Goal: Answer question/provide support

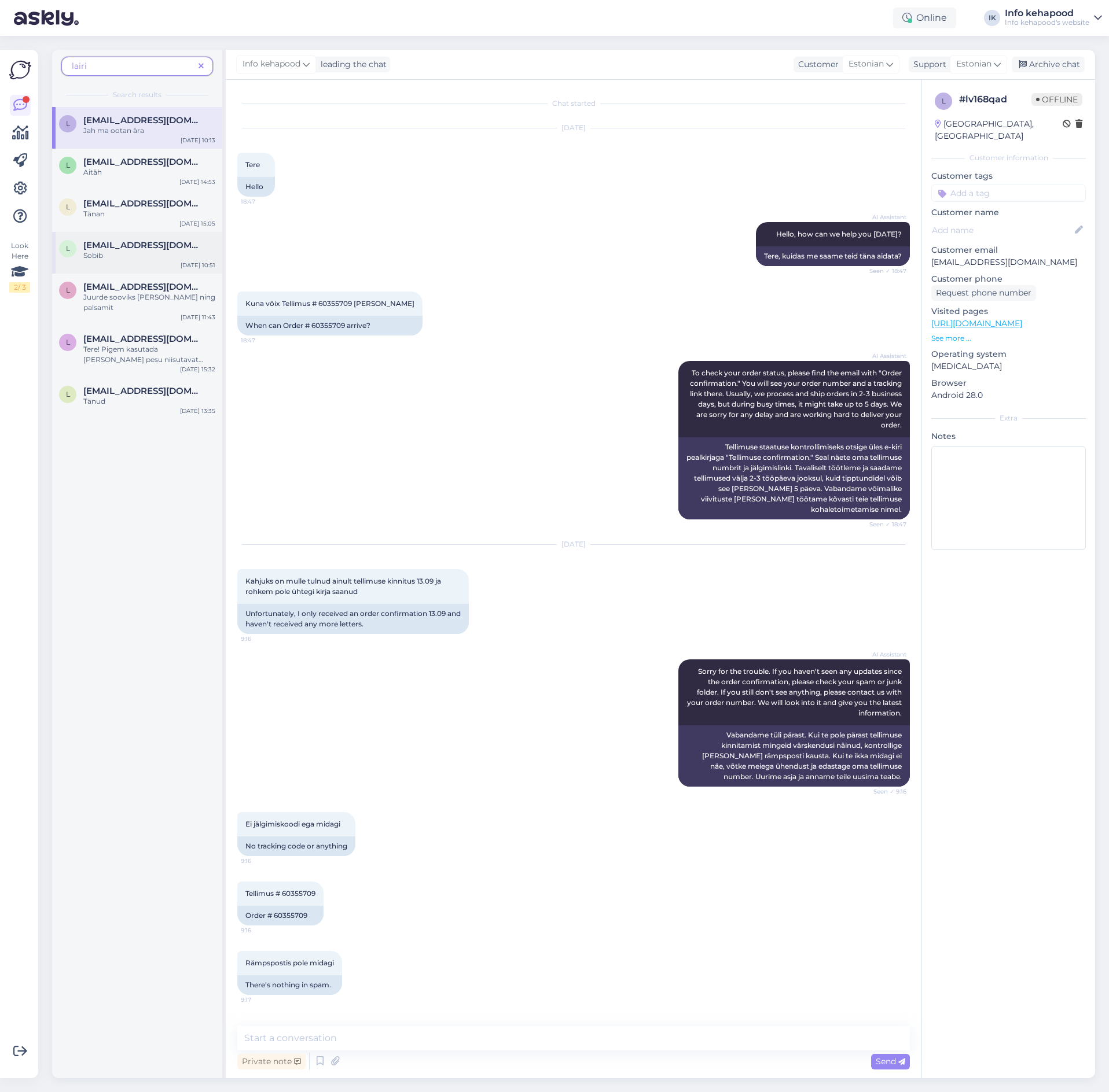
scroll to position [397, 0]
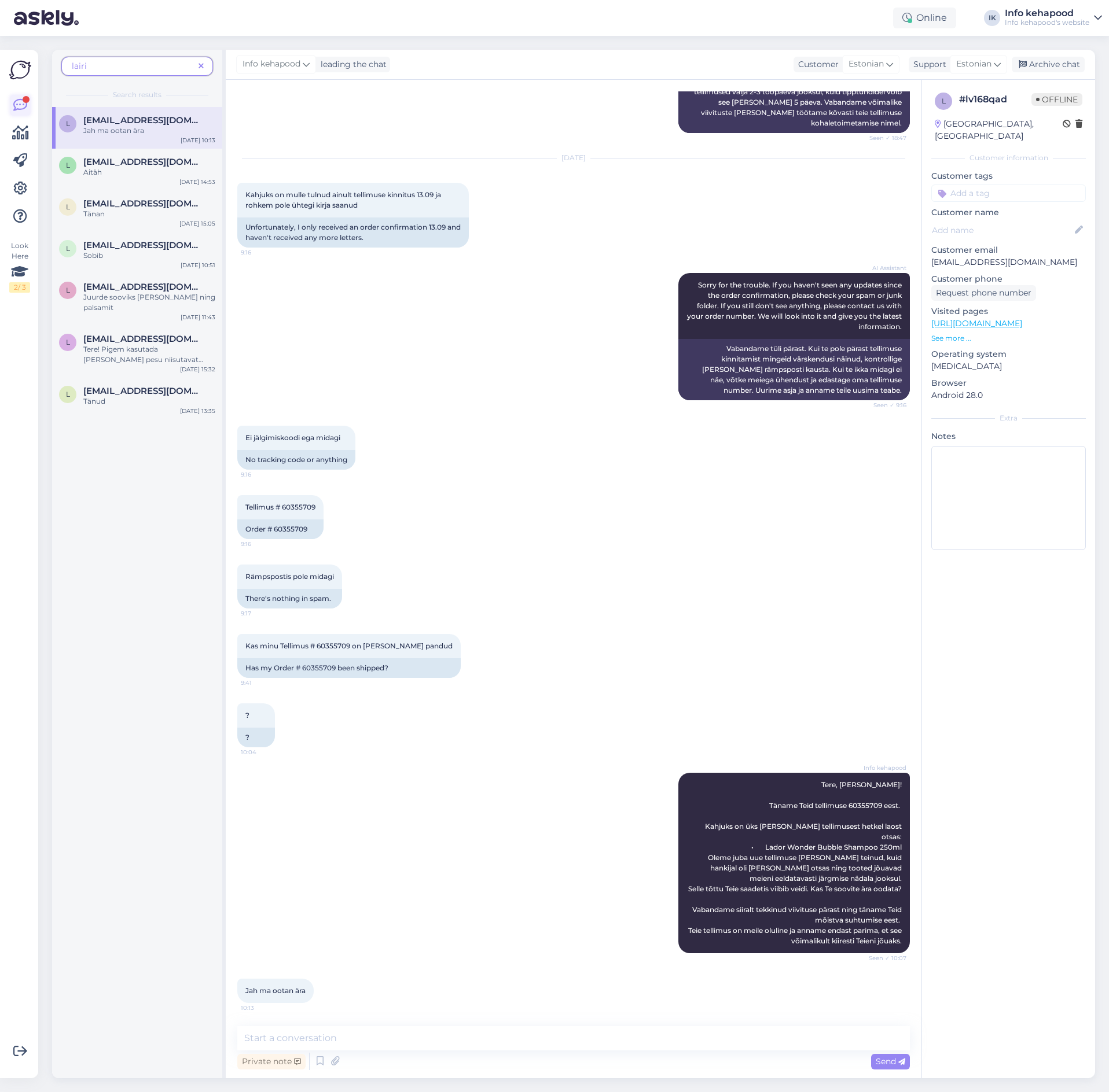
click at [21, 104] on icon at bounding box center [20, 105] width 14 height 14
click at [202, 64] on icon at bounding box center [200, 66] width 5 height 8
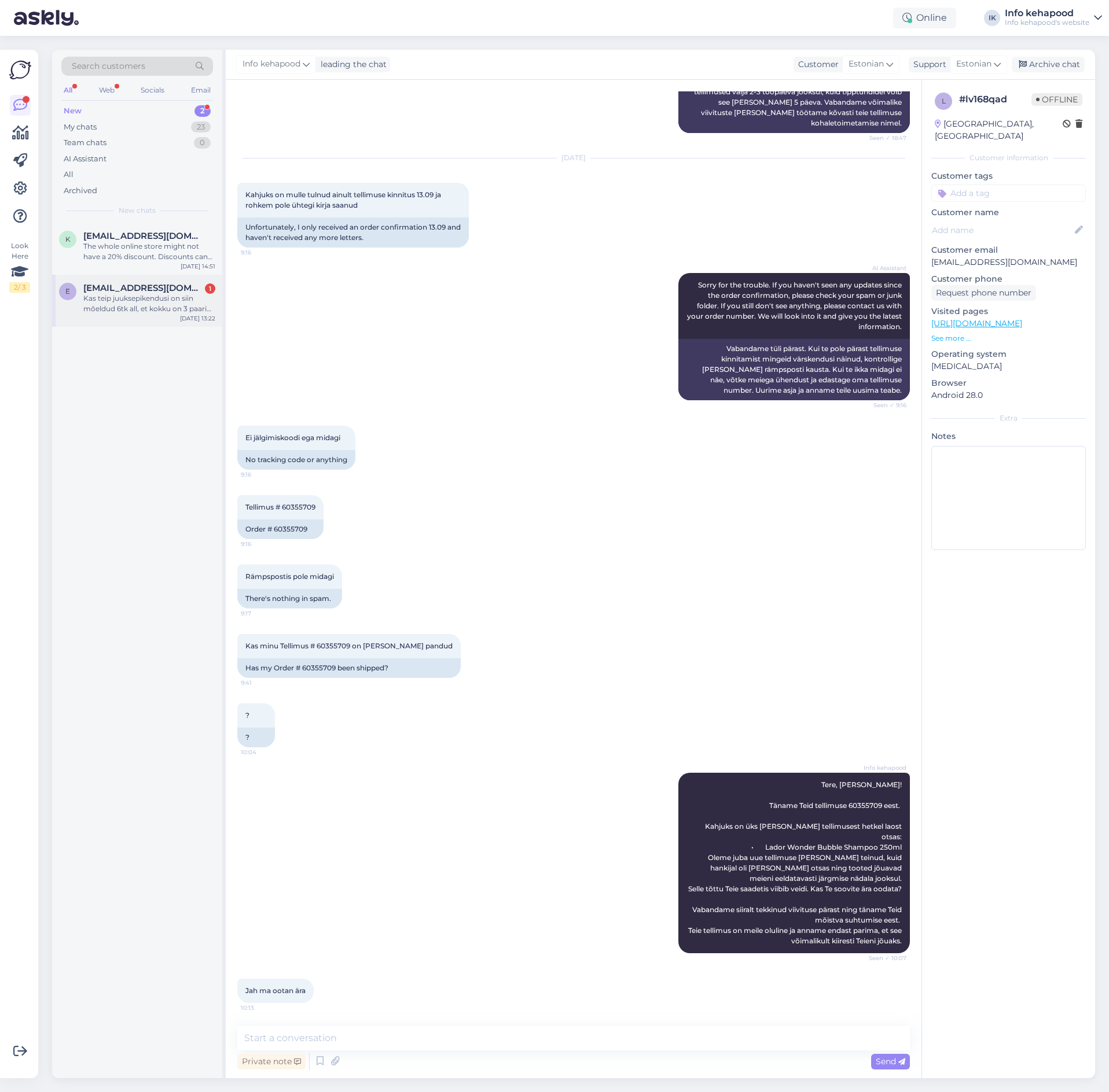
click at [147, 321] on div "e [EMAIL_ADDRESS][DOMAIN_NAME] 1 Kas teip juuksepikendusi on siin mõeldud 6tk a…" at bounding box center [137, 301] width 170 height 53
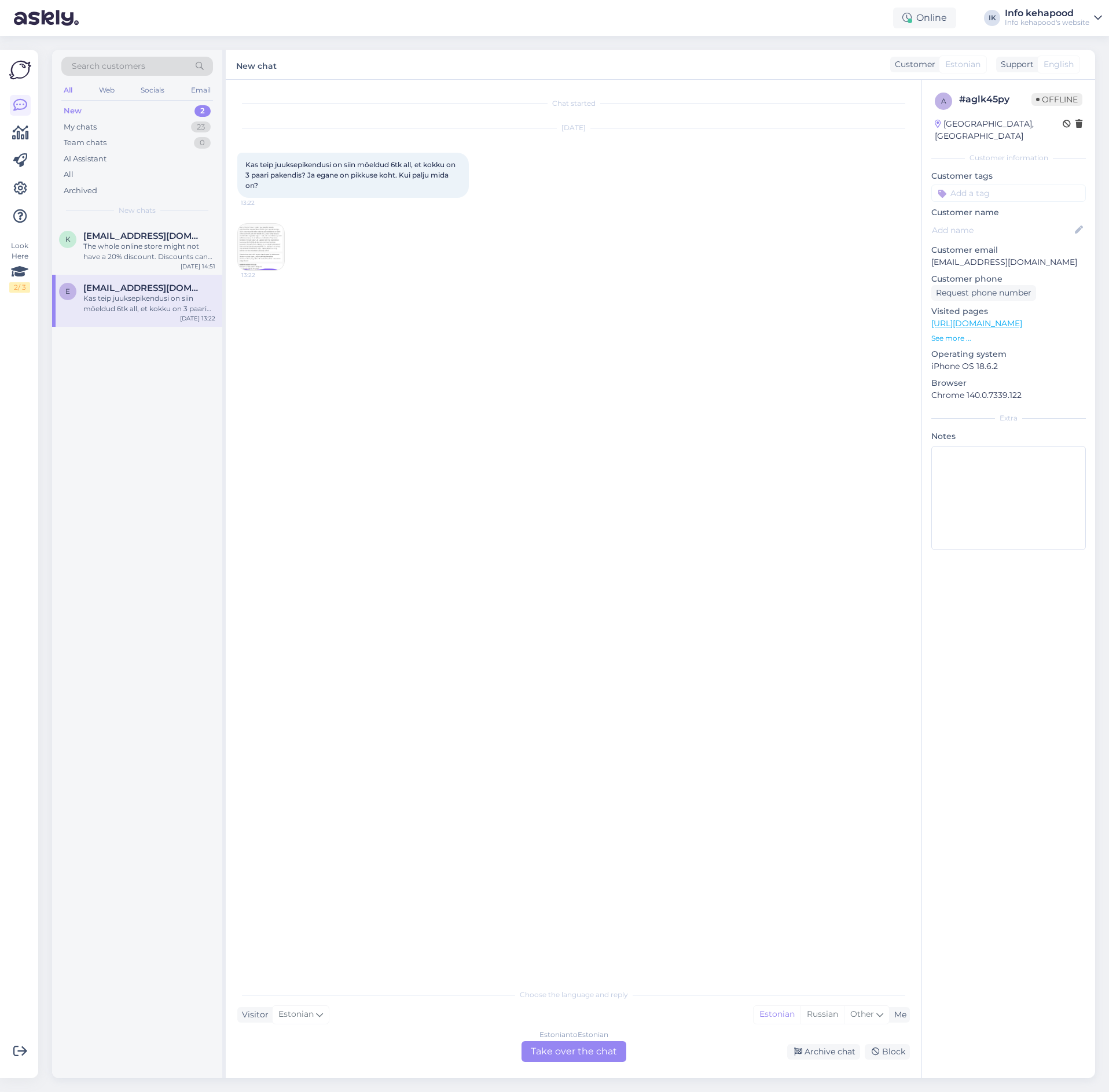
scroll to position [0, 0]
click at [273, 258] on img at bounding box center [262, 247] width 47 height 47
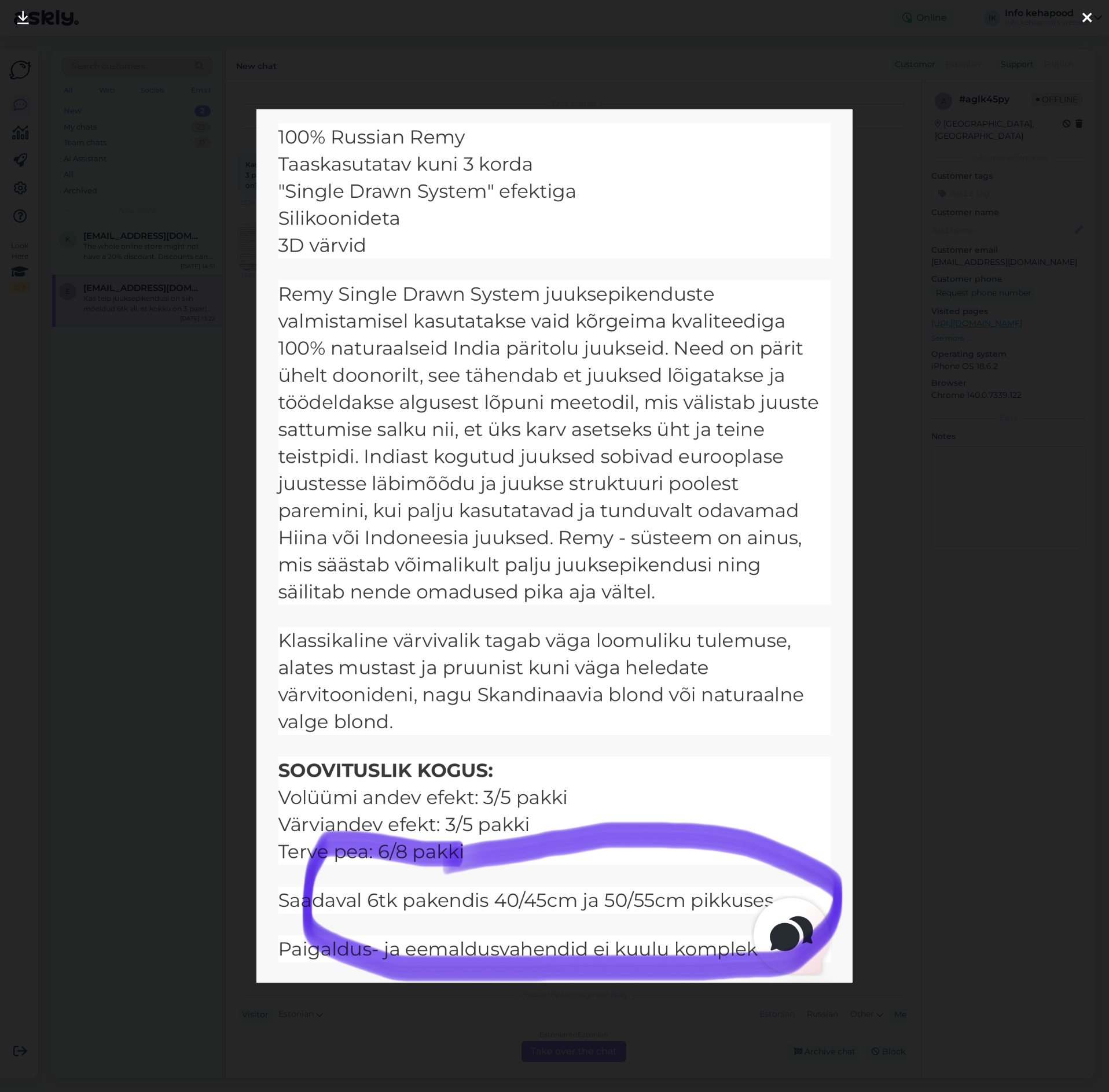
click at [863, 257] on div at bounding box center [554, 546] width 1109 height 1092
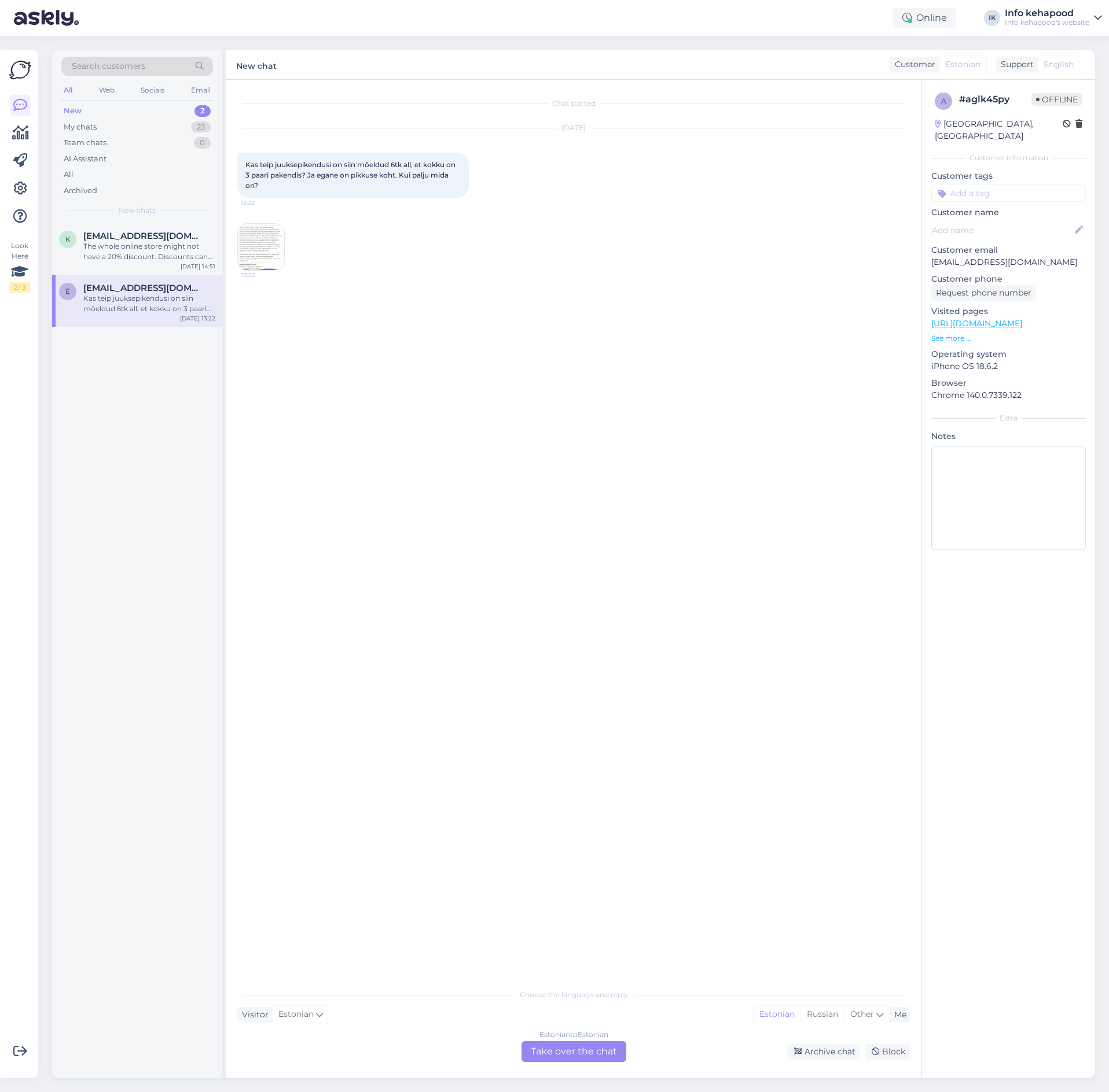
click at [269, 264] on img at bounding box center [262, 247] width 47 height 47
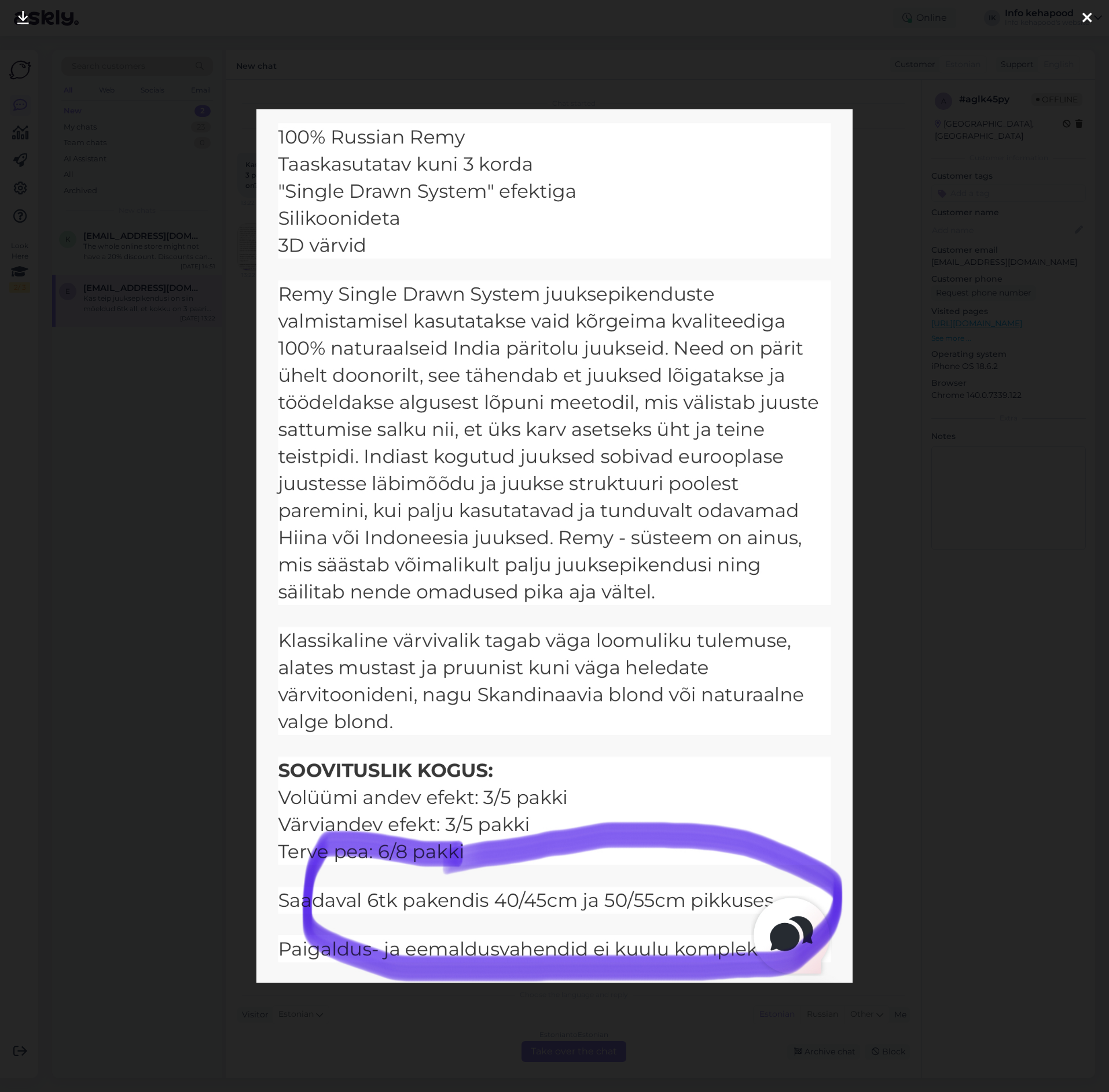
click at [132, 266] on div at bounding box center [554, 546] width 1109 height 1092
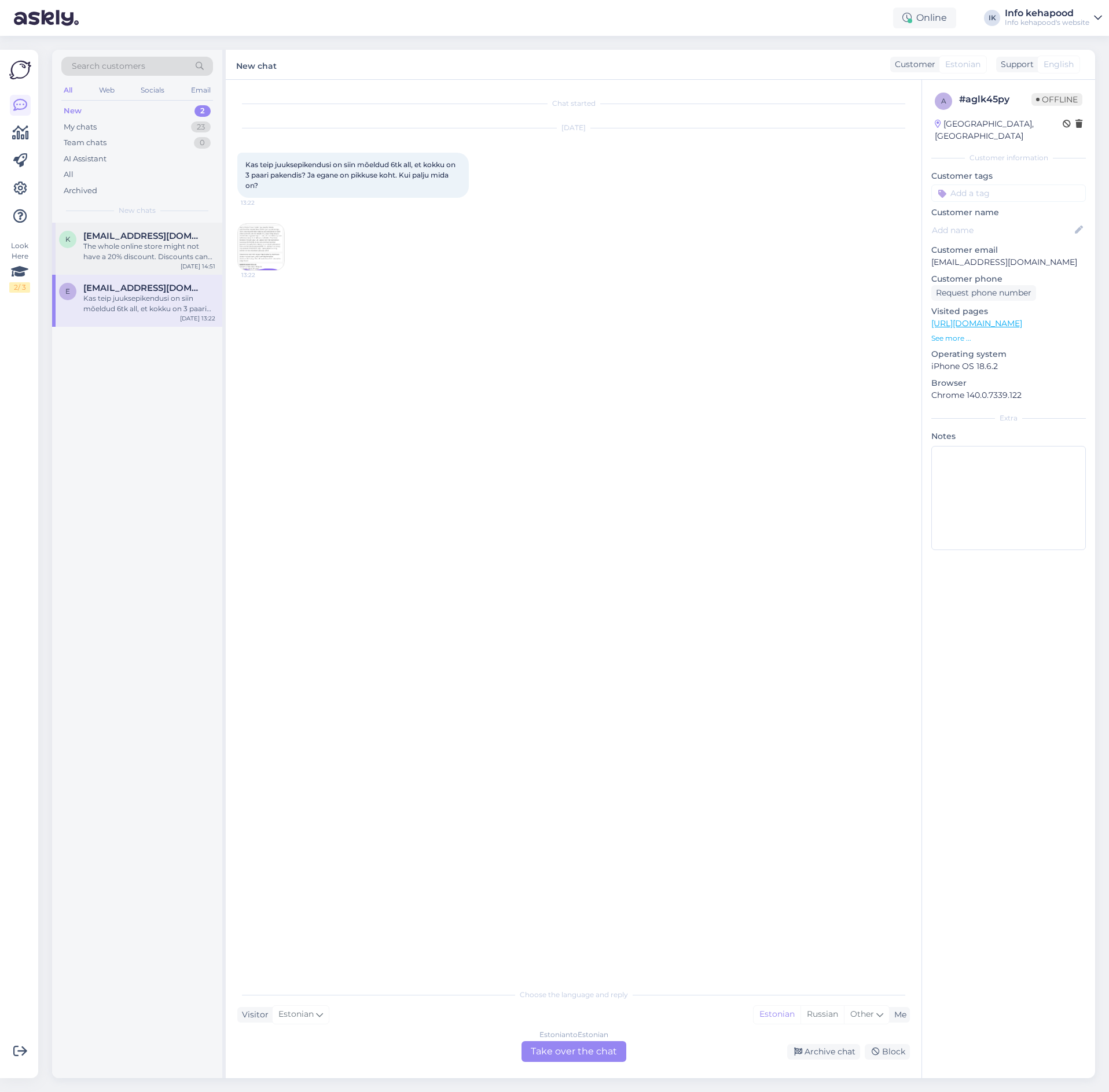
click at [119, 261] on div "The whole online store might not have a 20% discount. Discounts can be differen…" at bounding box center [150, 251] width 132 height 20
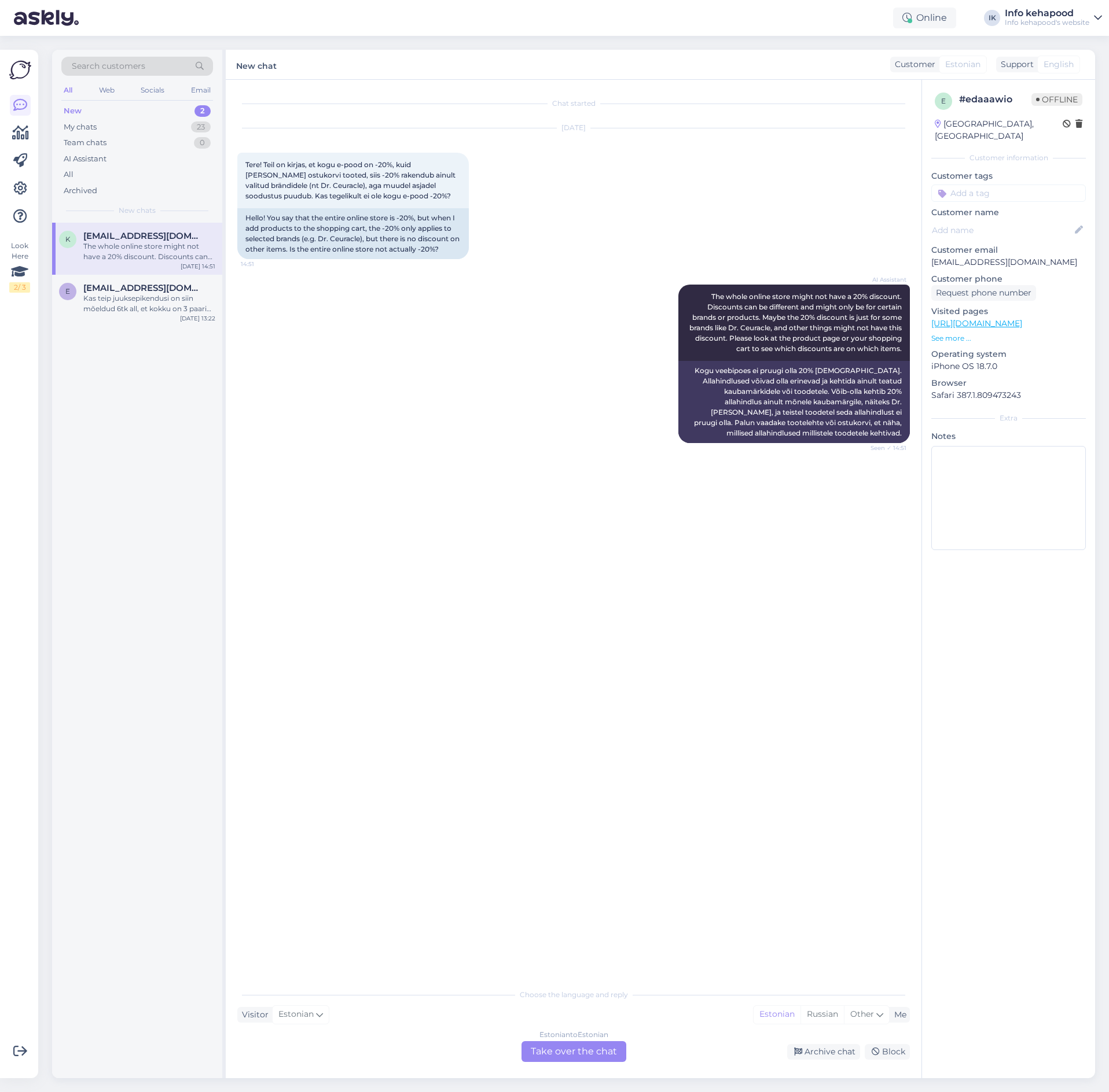
click at [572, 1067] on div "Chat started [DATE] Tere! Teil on kirjas, et kogu e-pood on -20%, kuid [PERSON_…" at bounding box center [573, 579] width 696 height 999
click at [569, 1058] on div "Estonian to Estonian Take over the chat" at bounding box center [574, 1051] width 105 height 20
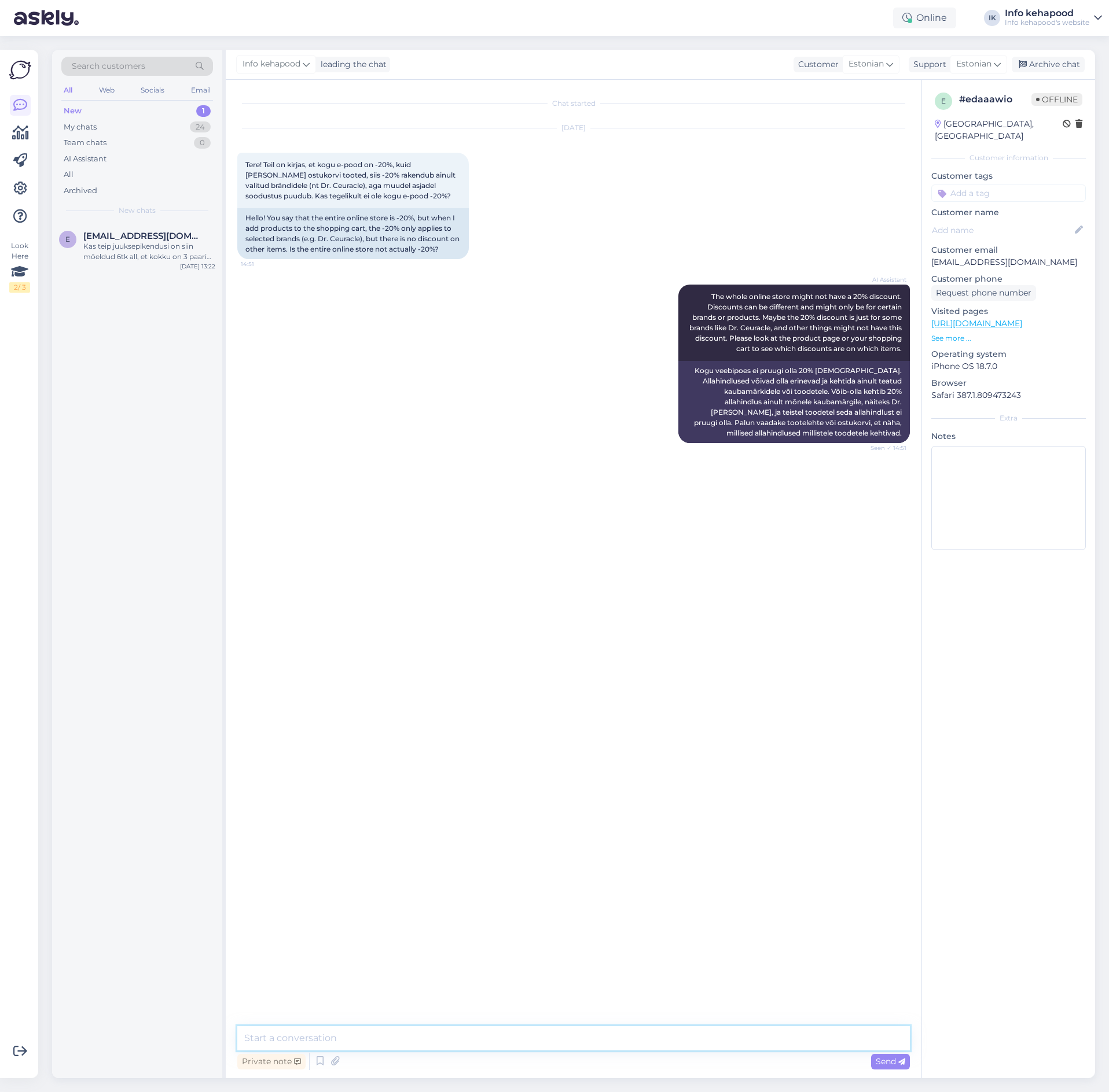
click at [336, 1033] on textarea at bounding box center [573, 1039] width 672 height 24
type textarea "Tere! Palun saatke screenshot oma ostukorvist"
click at [519, 669] on div "Chat started [DATE] Tere! Teil on kirjas, et kogu e-pood on -20%, kuid [PERSON_…" at bounding box center [579, 553] width 683 height 925
click at [145, 262] on div "Kas teip juuksepikendusi on siin mõeldud 6tk all, et kokku on 3 paari pakendis?…" at bounding box center [150, 251] width 132 height 20
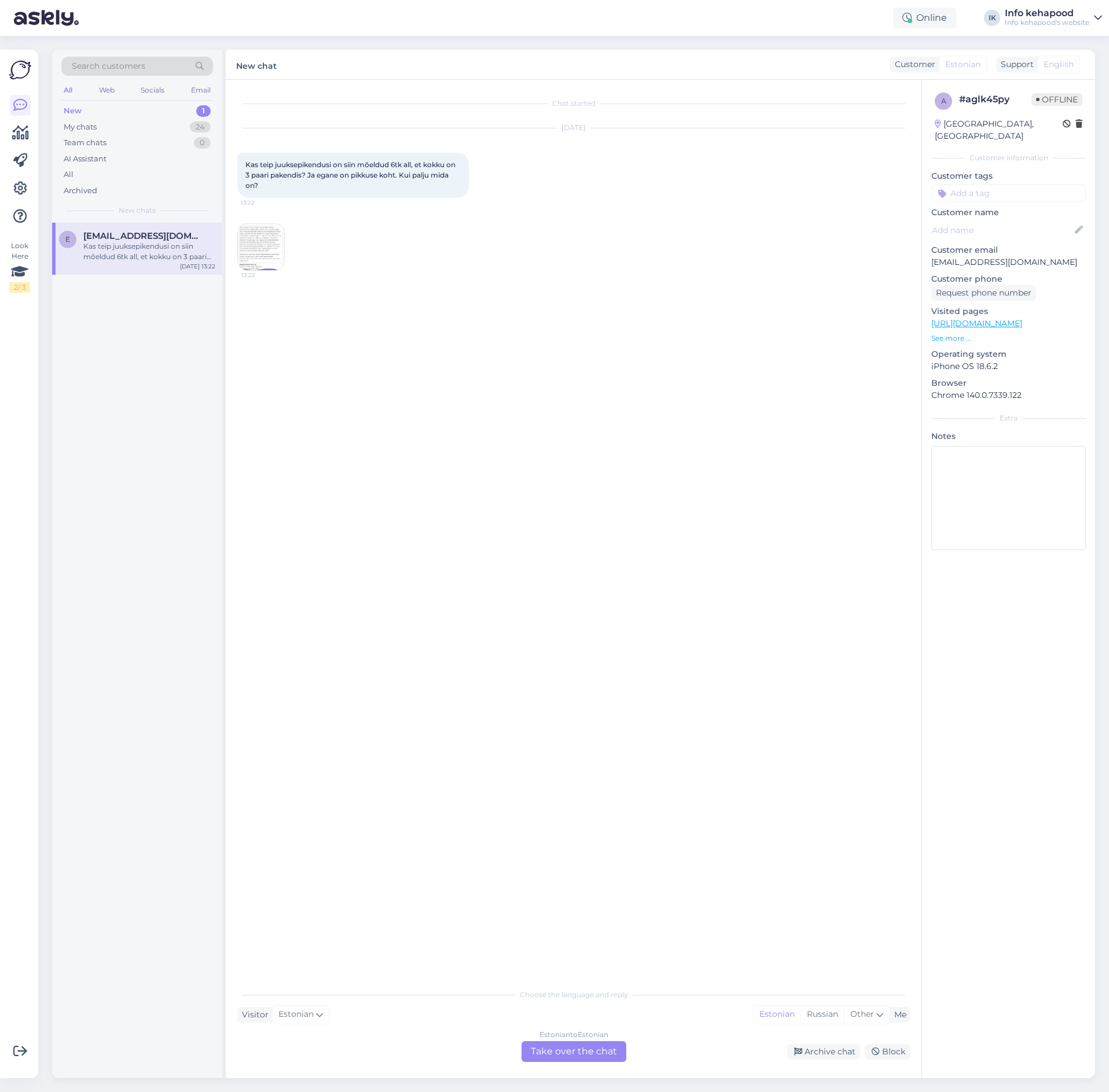
click at [264, 270] on div "13:22" at bounding box center [261, 247] width 48 height 48
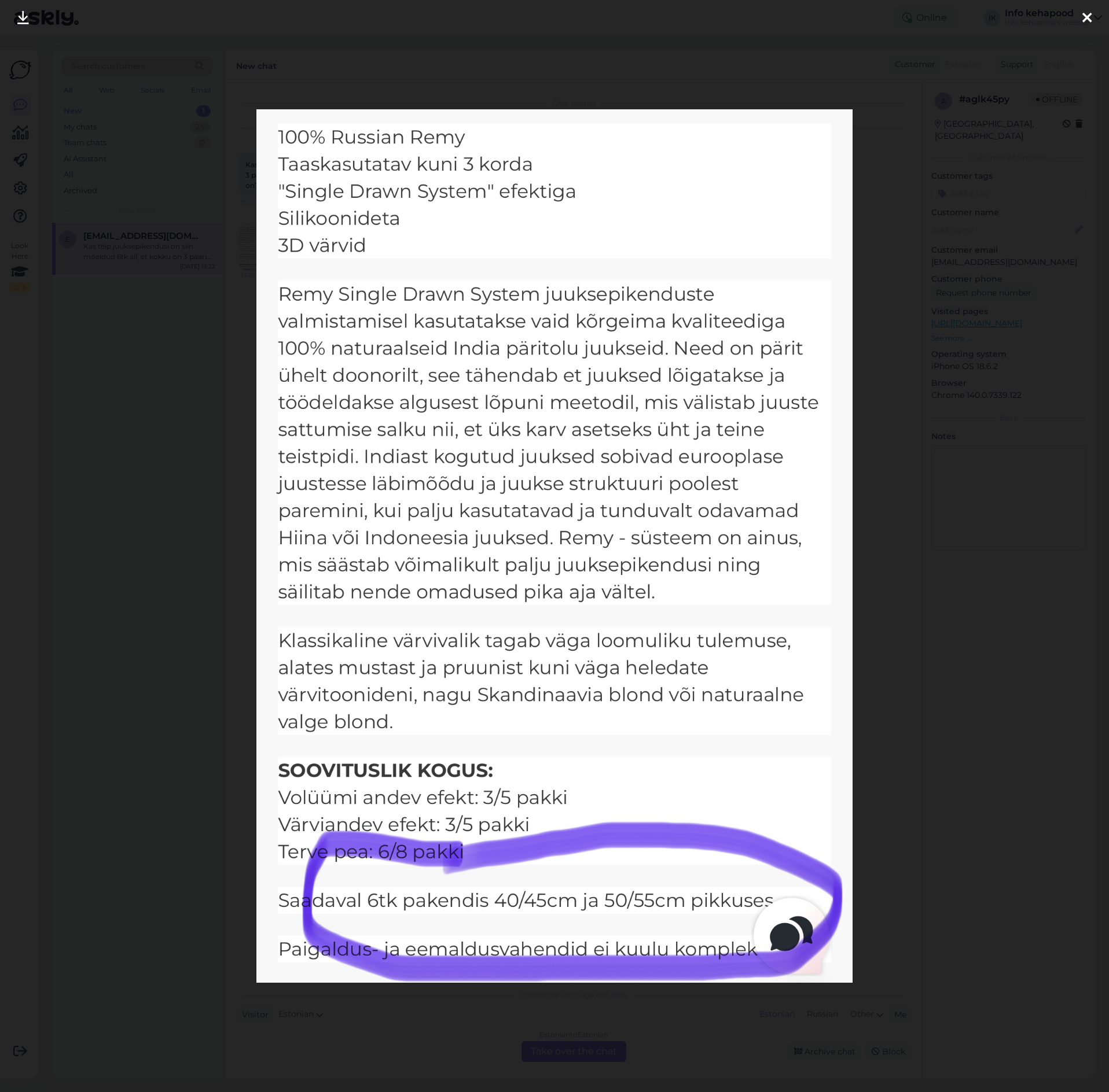
drag, startPoint x: 175, startPoint y: 303, endPoint x: 168, endPoint y: 345, distance: 42.6
click at [175, 312] on div at bounding box center [554, 546] width 1109 height 1092
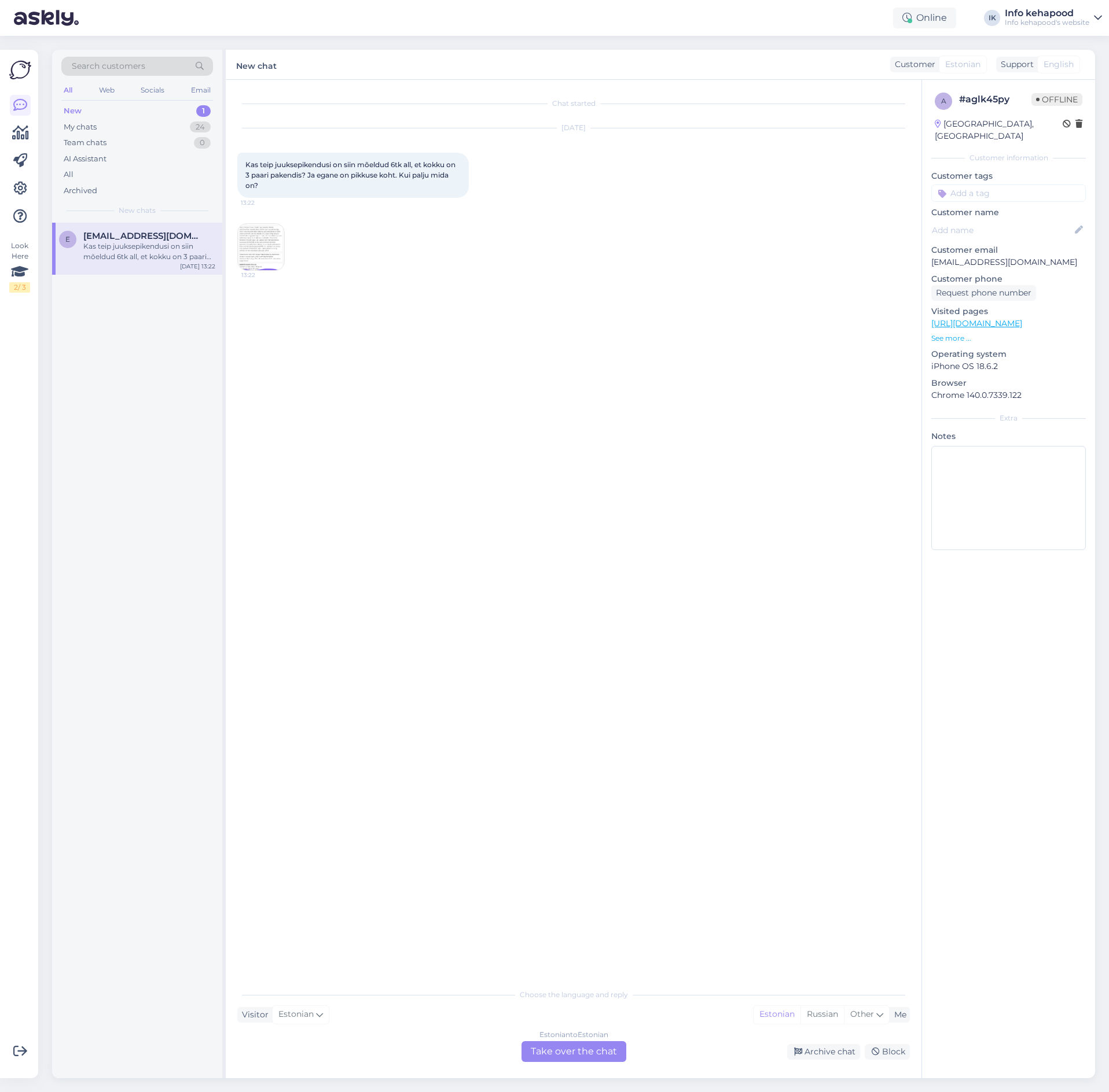
click at [254, 281] on div "[DATE] Kas teip juuksepikendusi on siin mõeldud 6tk all, et kokku on 3 paari pa…" at bounding box center [573, 199] width 672 height 168
click at [263, 251] on img at bounding box center [262, 247] width 47 height 47
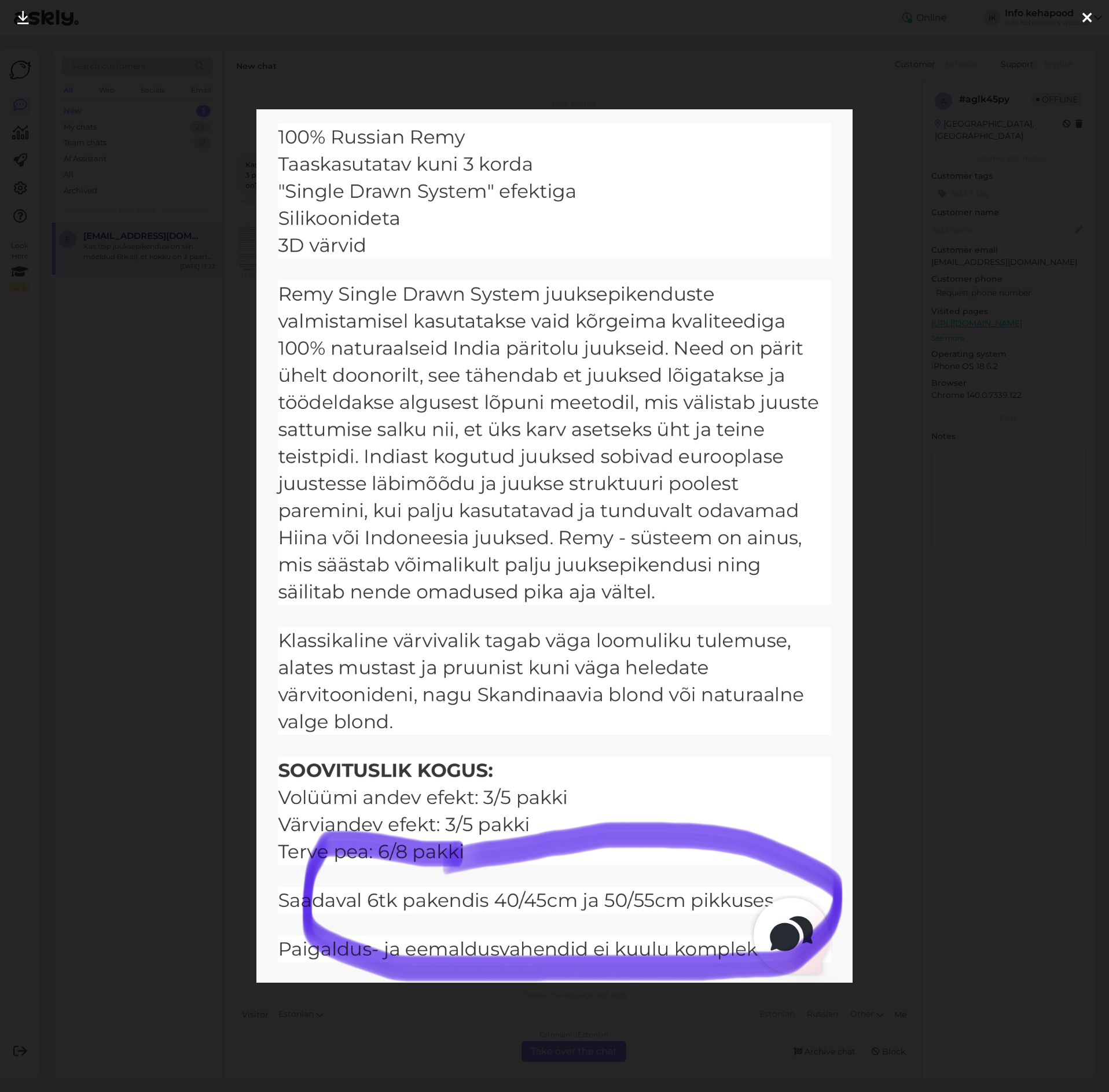
click at [161, 581] on div at bounding box center [554, 546] width 1109 height 1092
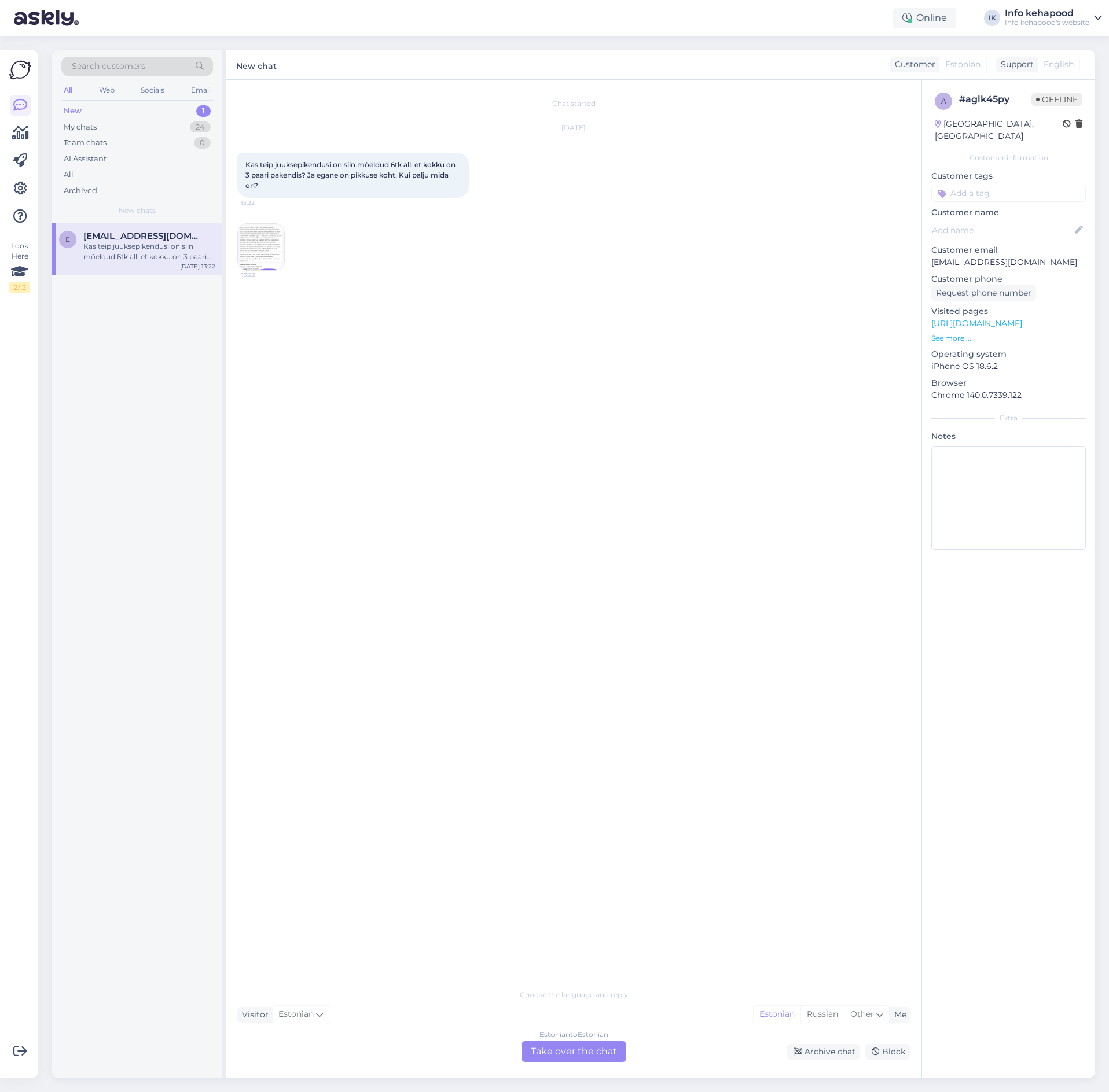
click at [528, 1048] on div "Estonian to Estonian Take over the chat" at bounding box center [574, 1051] width 105 height 20
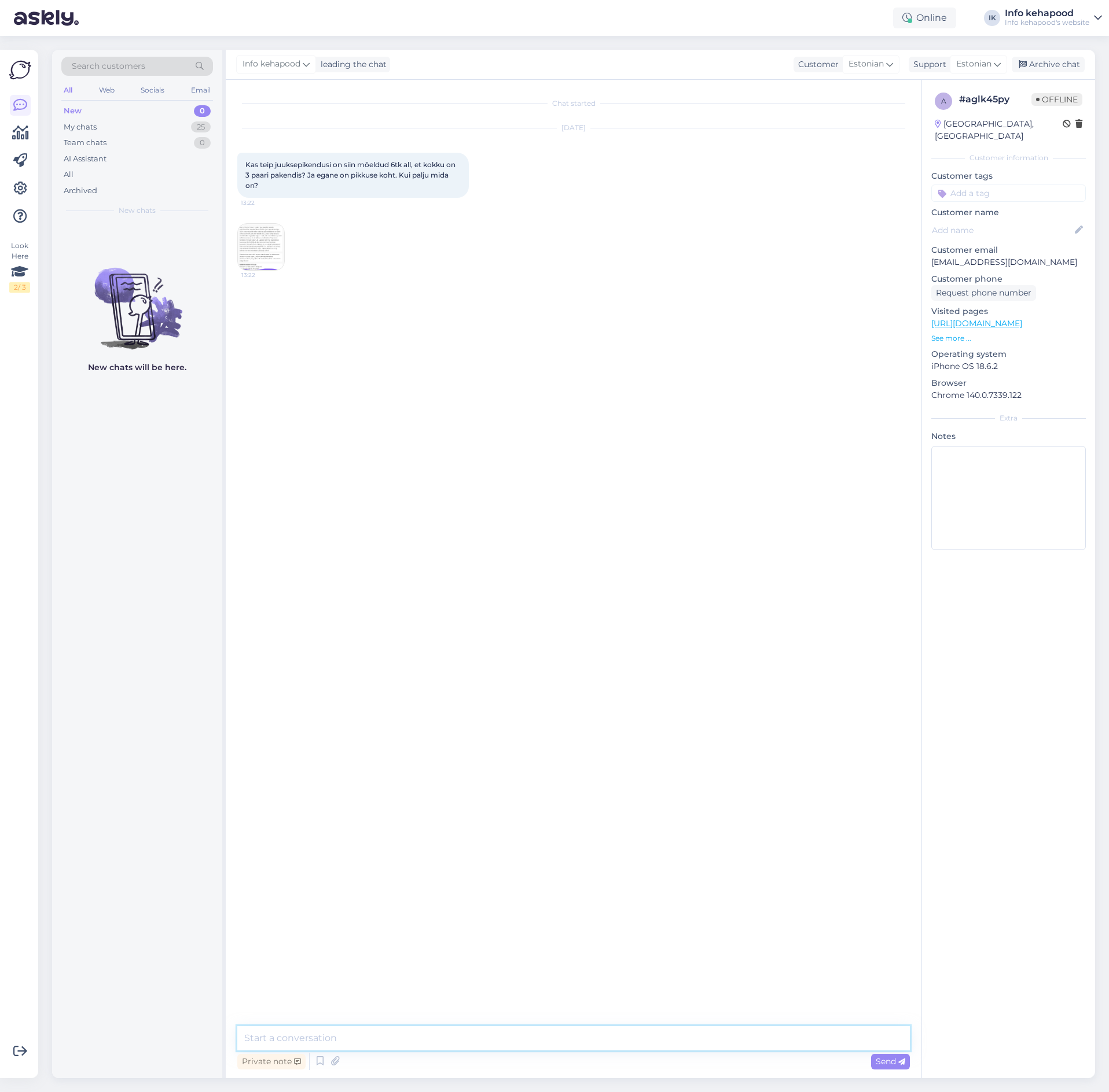
click at [514, 1039] on textarea at bounding box center [573, 1039] width 672 height 24
type textarea "Tere! Palun saatke tootenimi, tootekood oleks veel parem. Tootekoodi leiab lisa…"
click at [102, 110] on div "New 0" at bounding box center [137, 111] width 152 height 17
click at [105, 123] on div "My chats 25" at bounding box center [137, 127] width 152 height 17
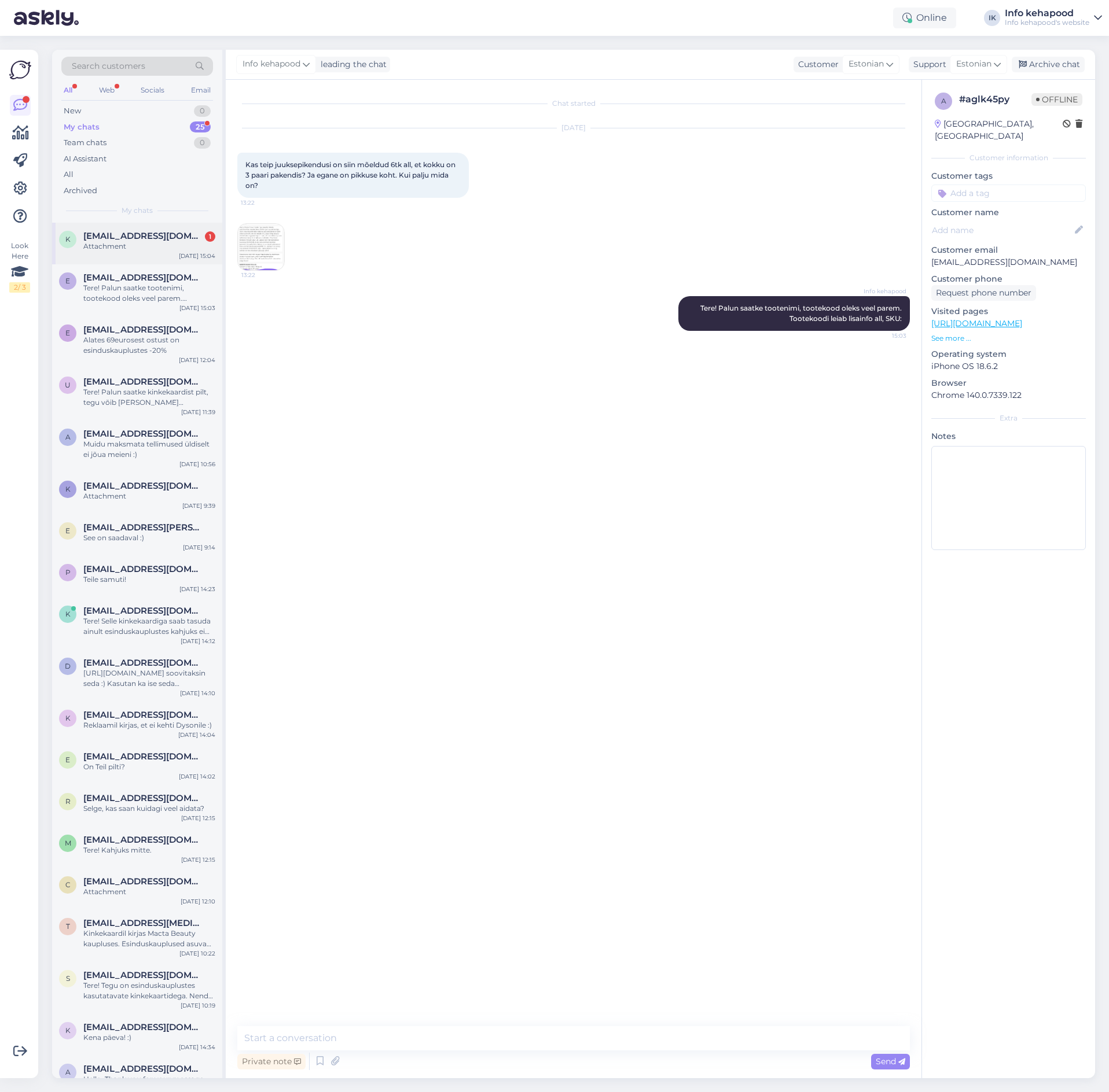
click at [145, 242] on div "Attachment" at bounding box center [150, 246] width 132 height 11
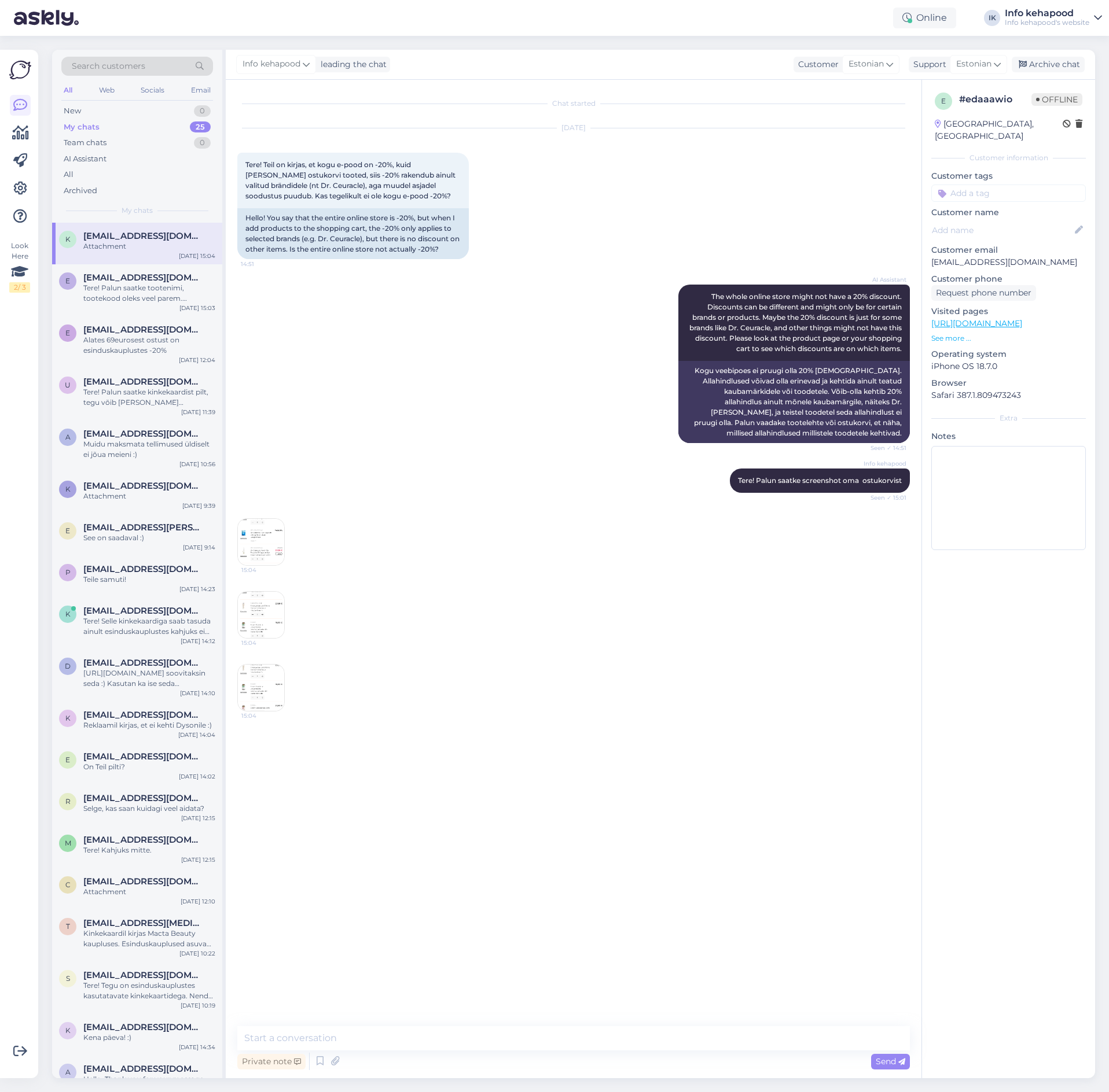
click at [267, 561] on img at bounding box center [262, 543] width 47 height 47
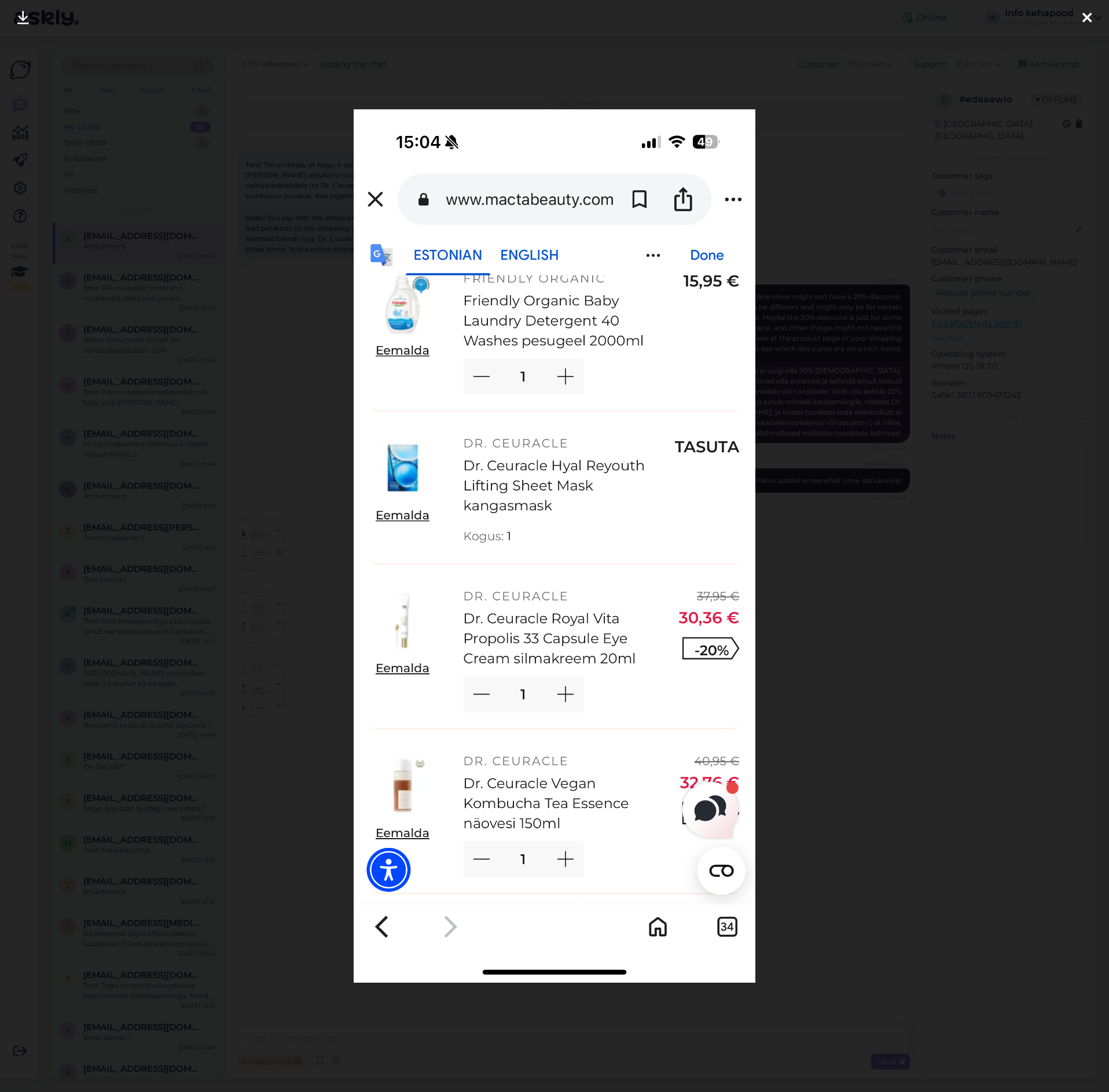
click at [822, 320] on div at bounding box center [554, 546] width 1109 height 1092
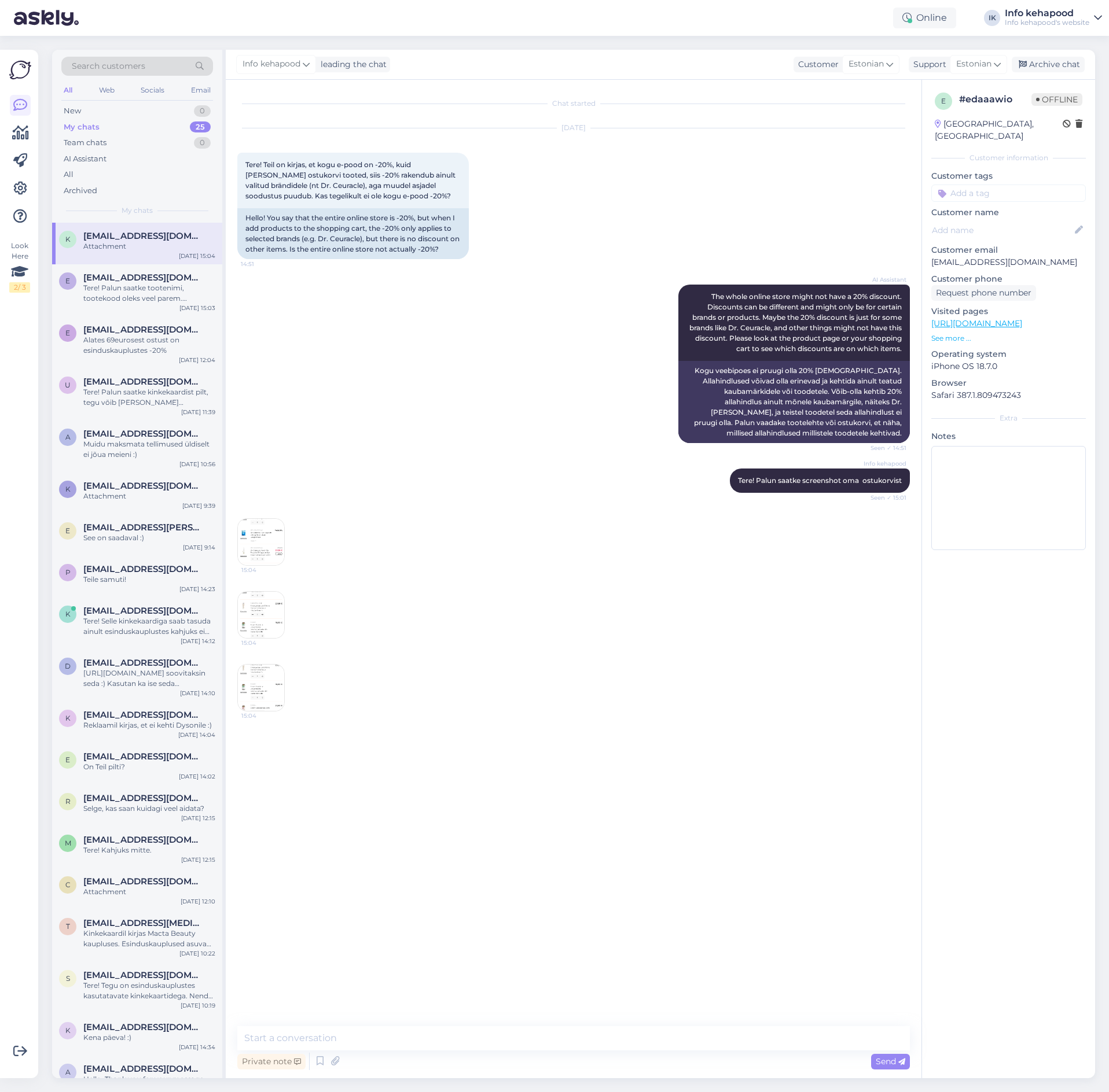
click at [254, 631] on img at bounding box center [262, 616] width 47 height 47
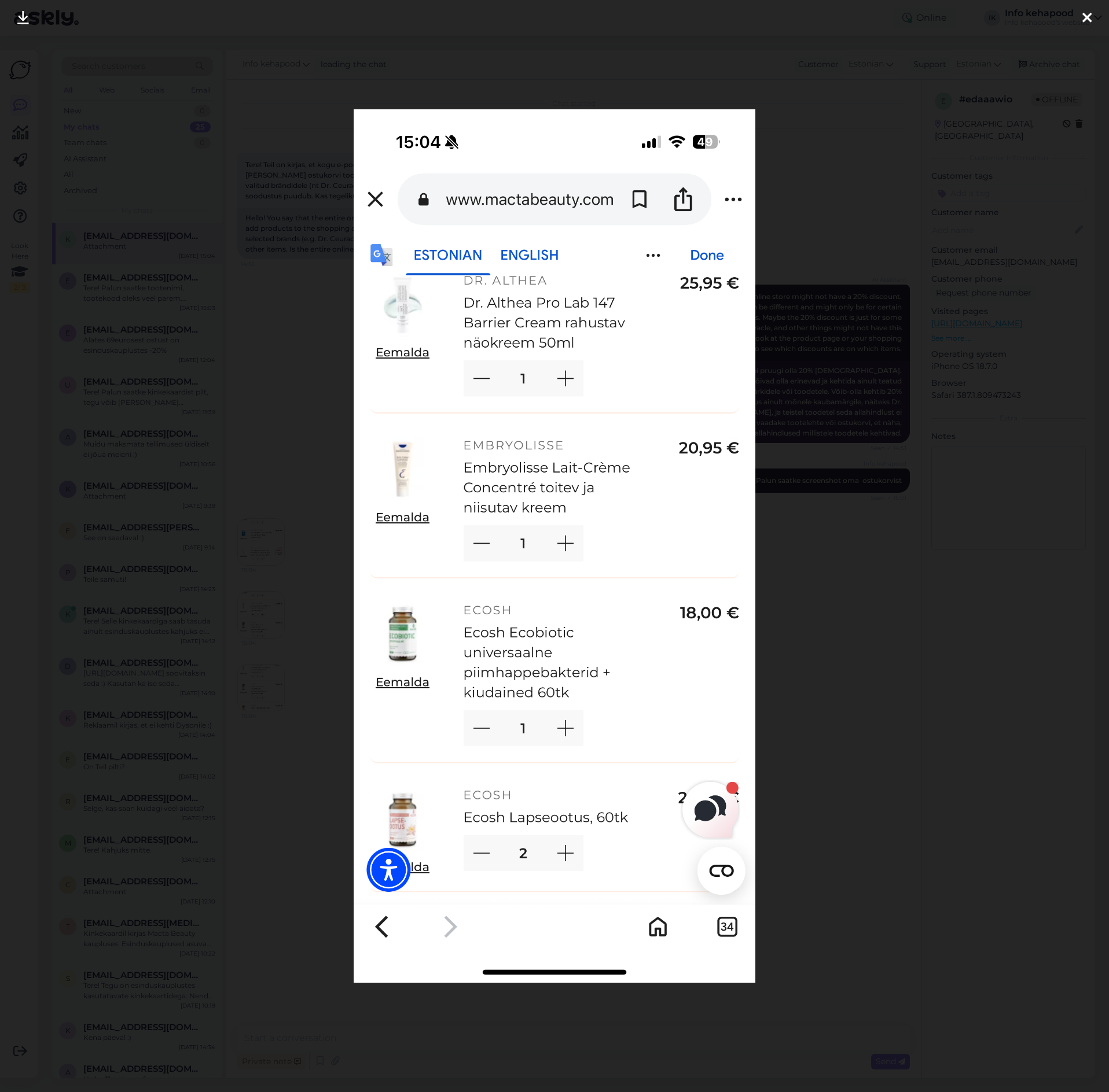
click at [805, 680] on div at bounding box center [554, 546] width 1109 height 1092
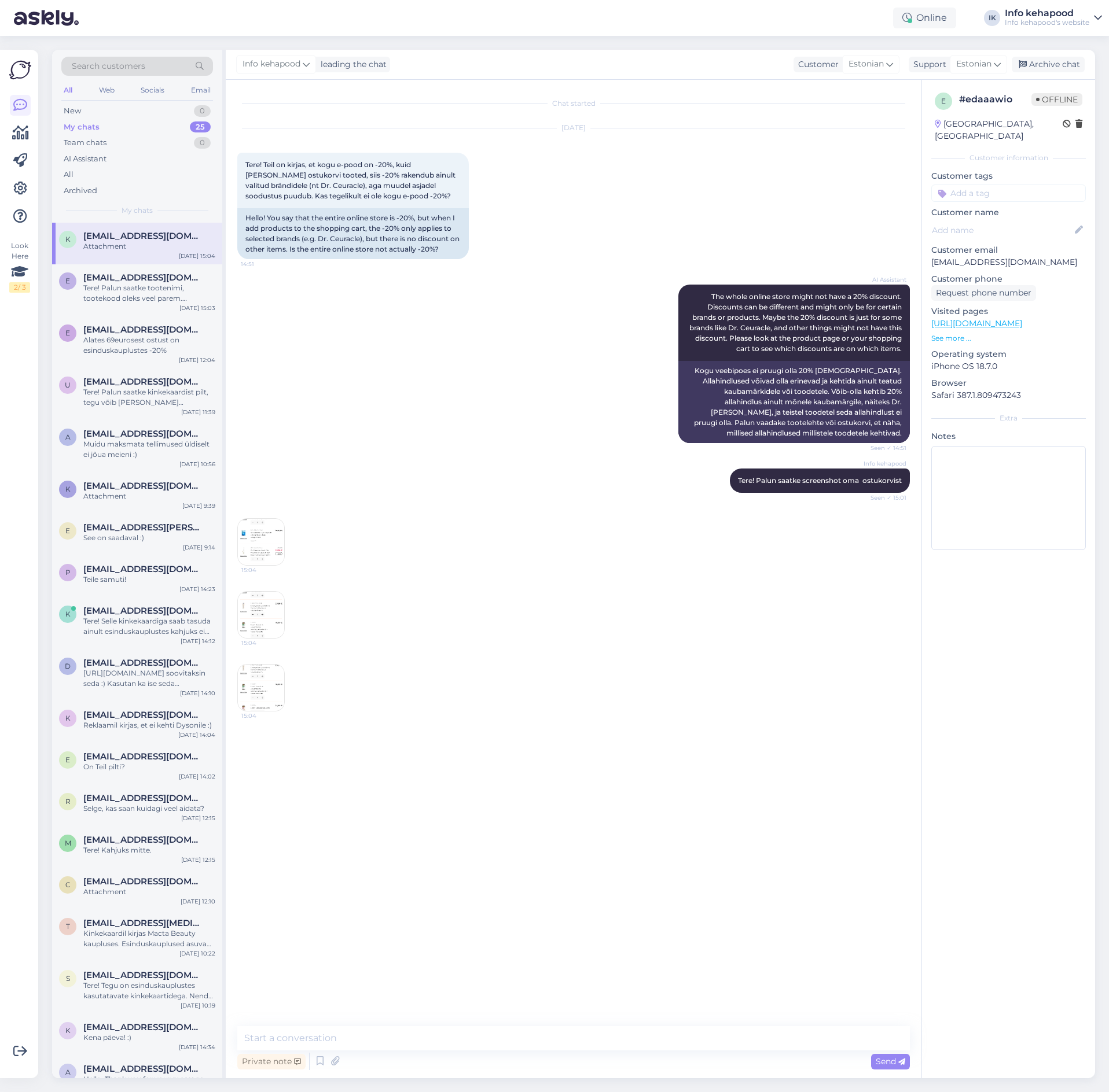
click at [250, 701] on img at bounding box center [262, 688] width 47 height 47
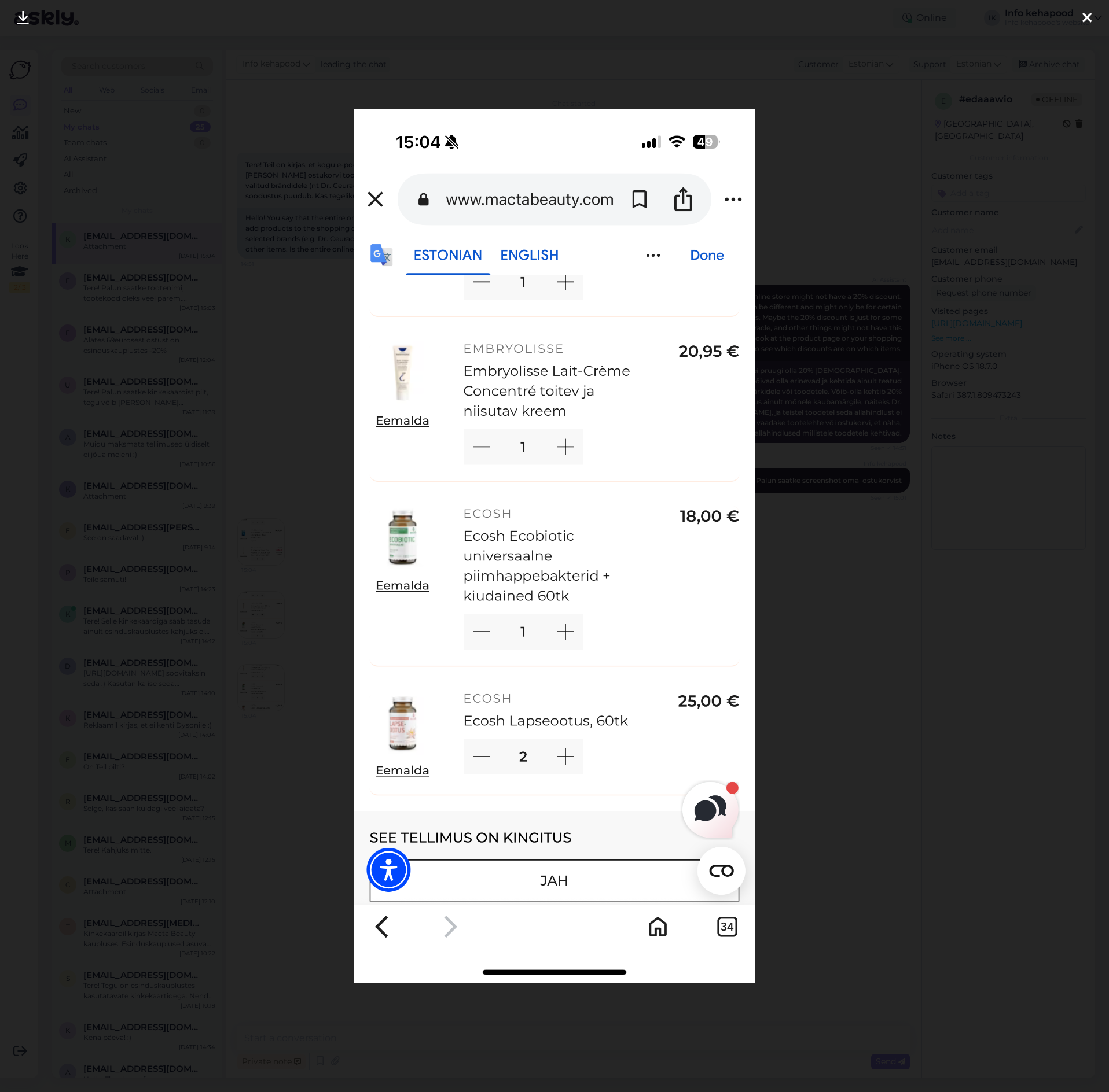
click at [850, 713] on div at bounding box center [554, 546] width 1109 height 1092
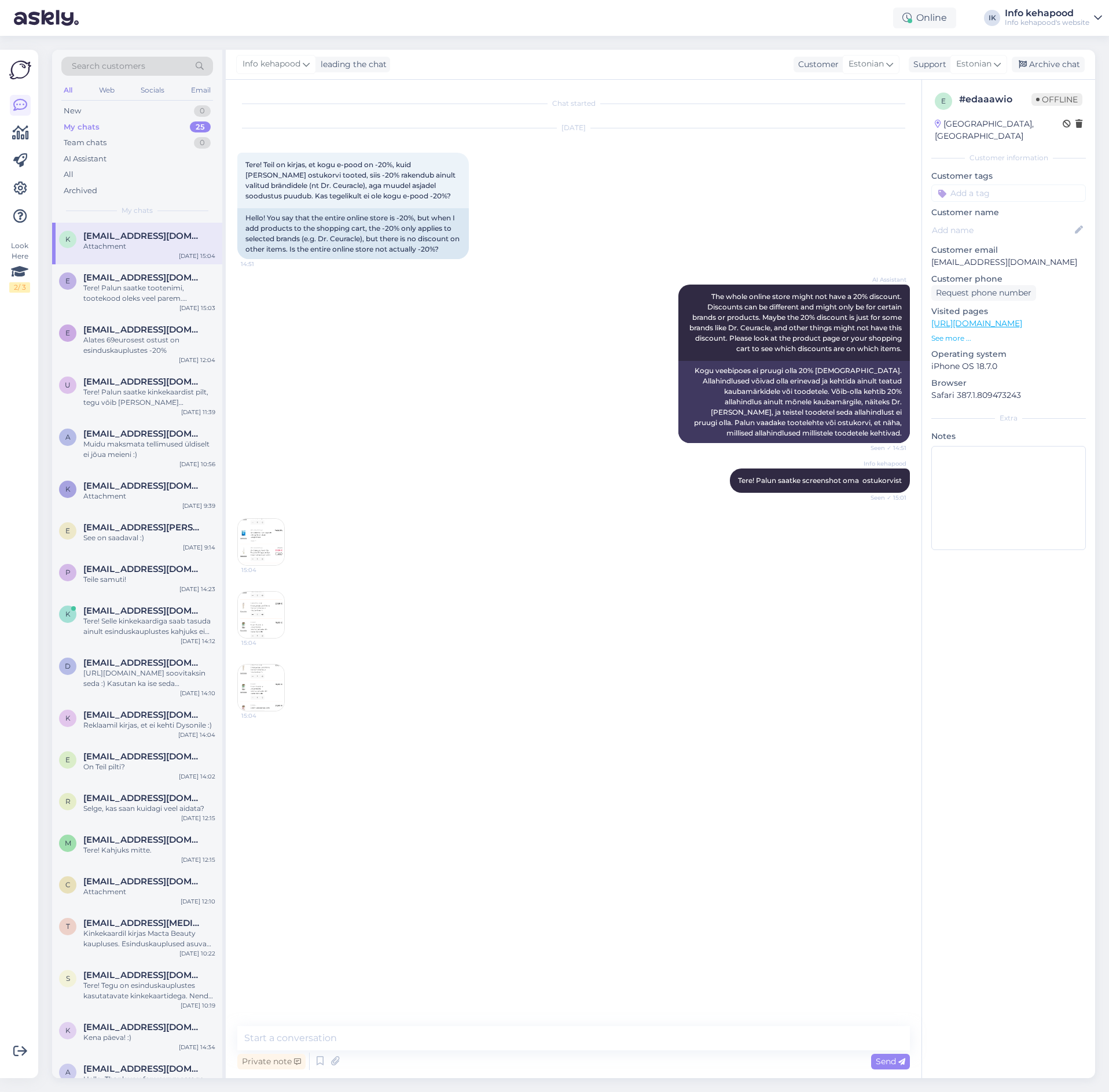
click at [268, 544] on img at bounding box center [262, 543] width 47 height 47
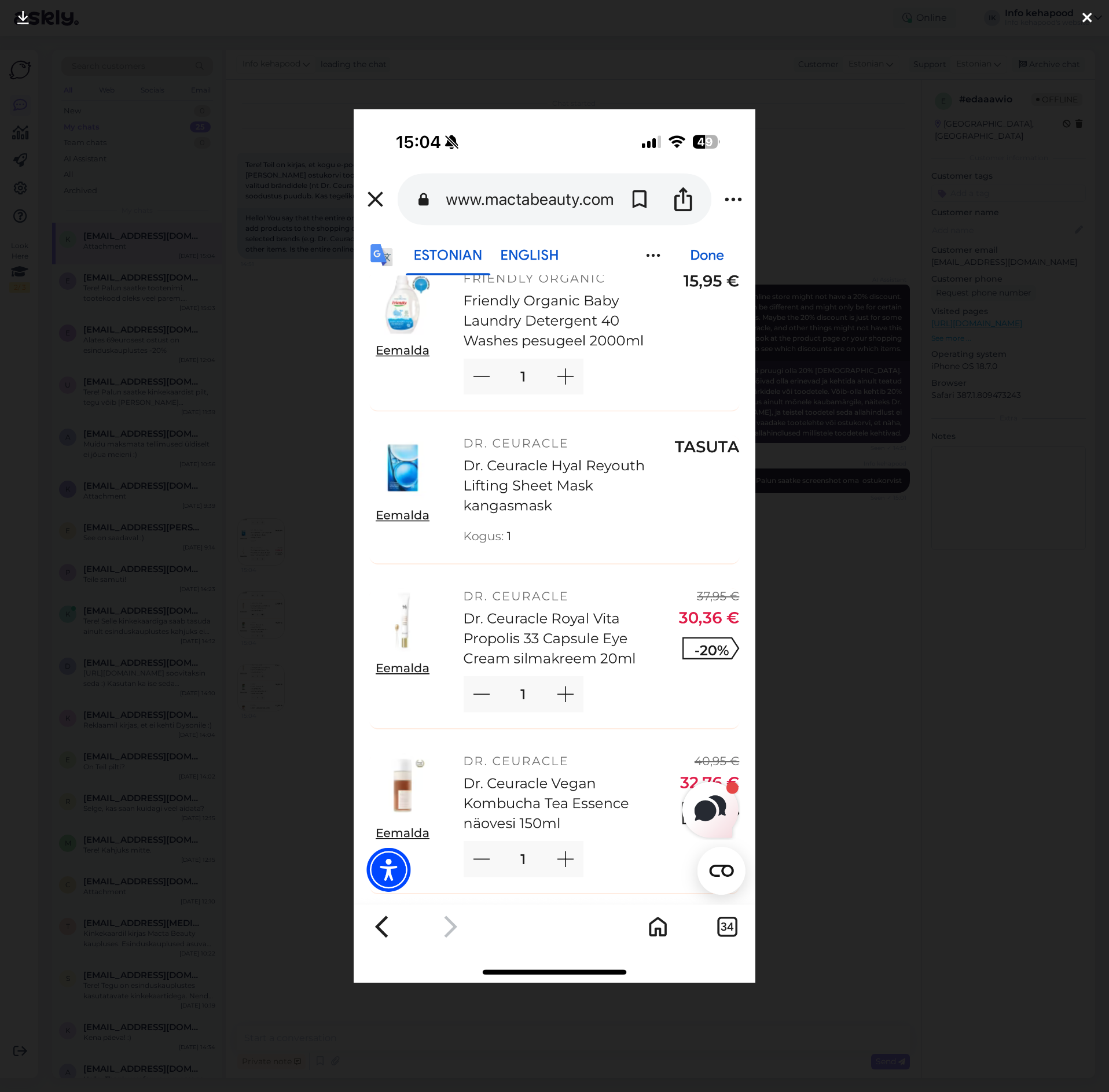
click at [859, 511] on div at bounding box center [554, 546] width 1109 height 1092
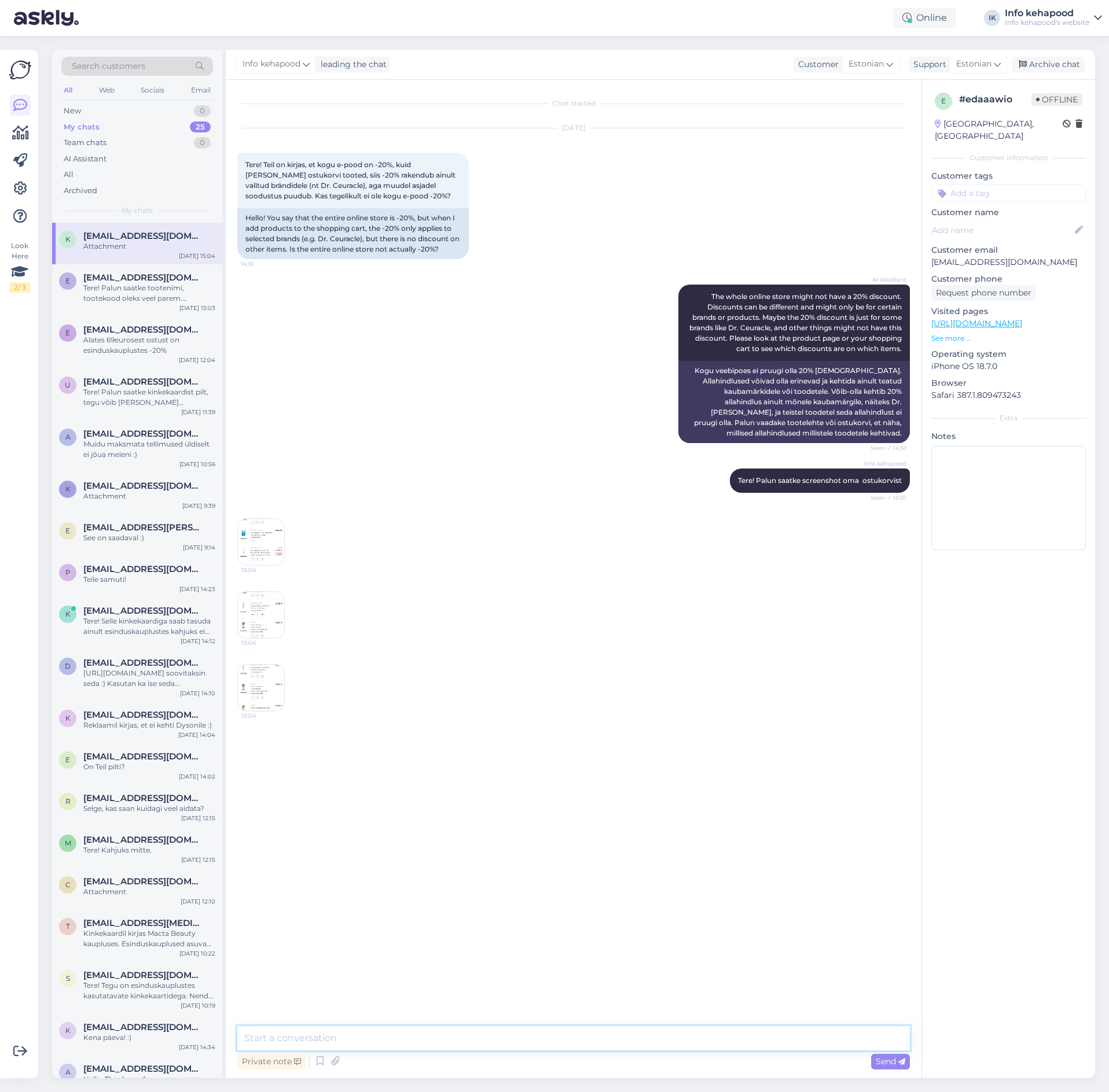
click at [376, 1040] on textarea at bounding box center [573, 1039] width 672 height 24
click at [873, 772] on img at bounding box center [886, 761] width 47 height 47
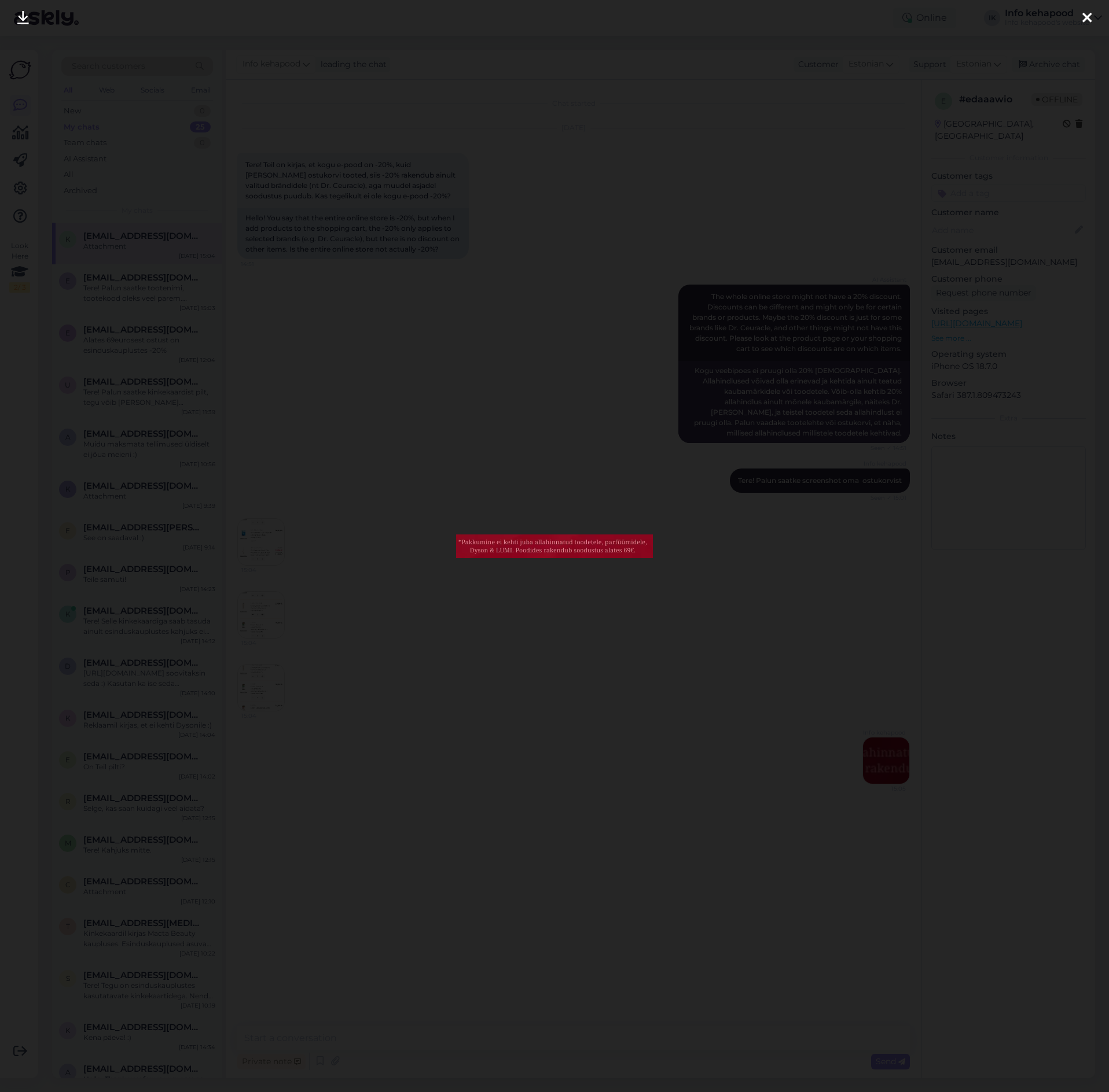
click at [417, 688] on div at bounding box center [554, 546] width 1109 height 1092
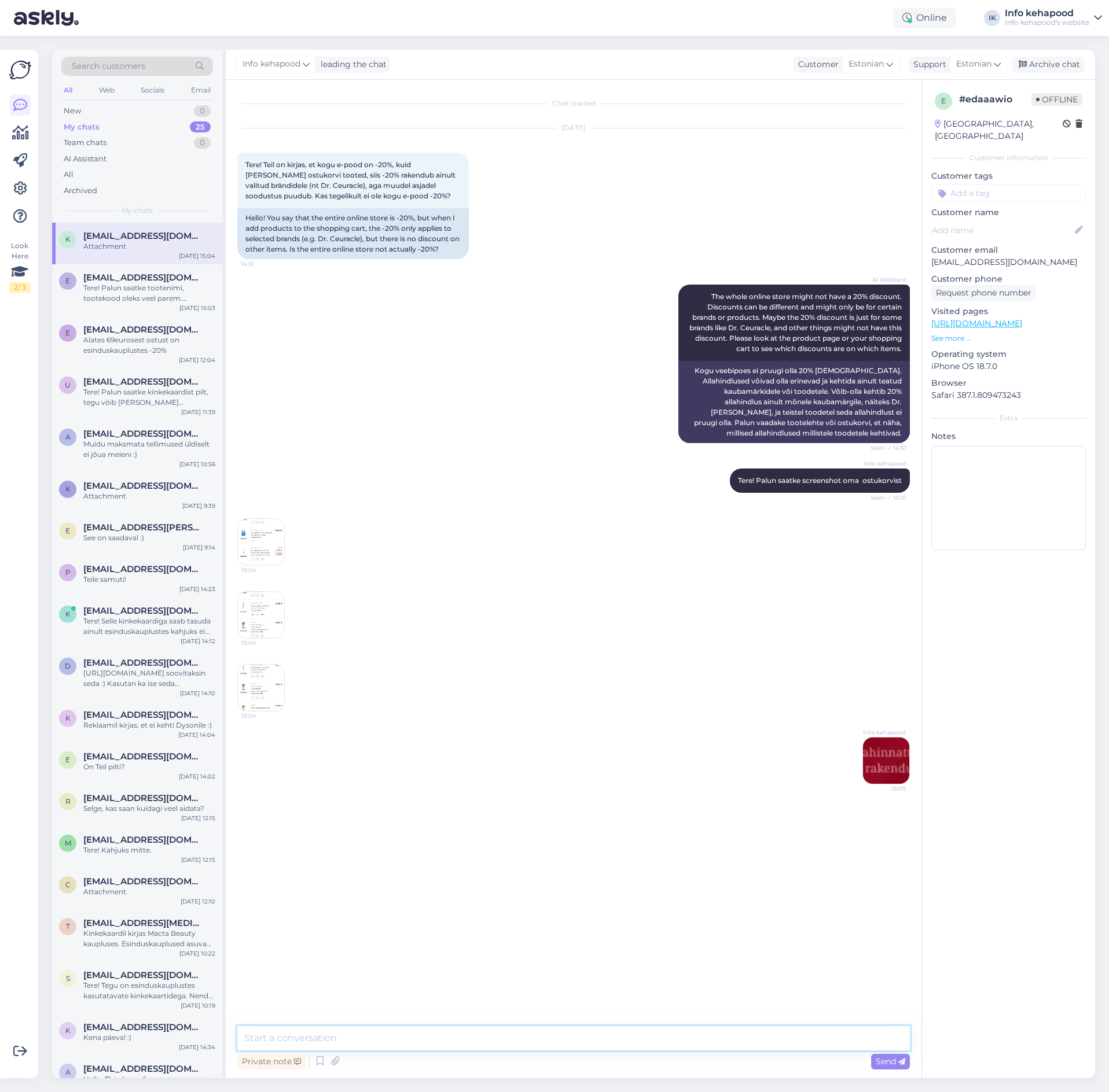
click at [416, 1044] on textarea at bounding box center [573, 1039] width 672 height 24
type textarea "t"
type textarea "[PERSON_NAME] toopdetel rakendub soodustus ostukorvis"
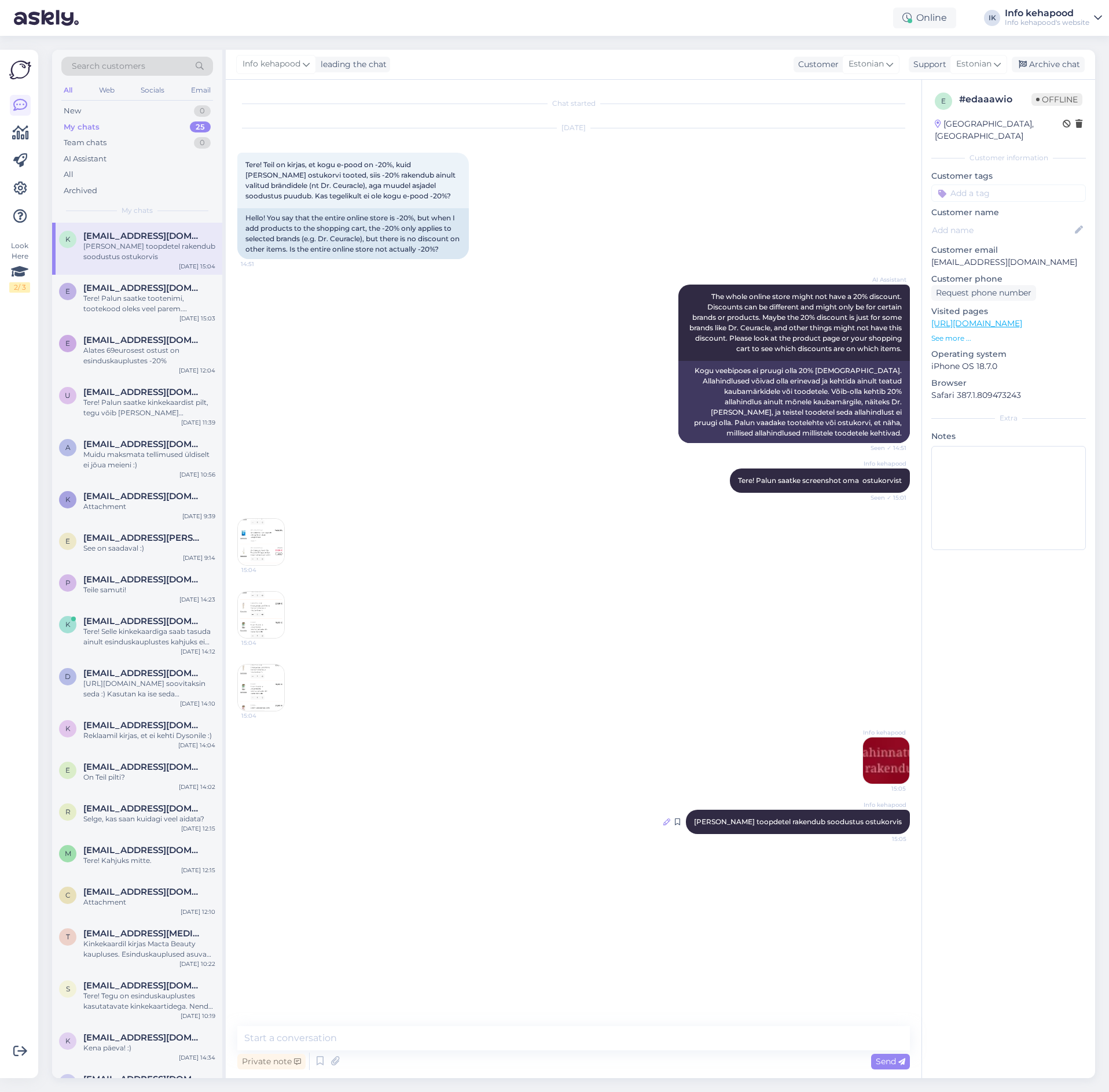
click at [670, 825] on icon at bounding box center [666, 822] width 7 height 7
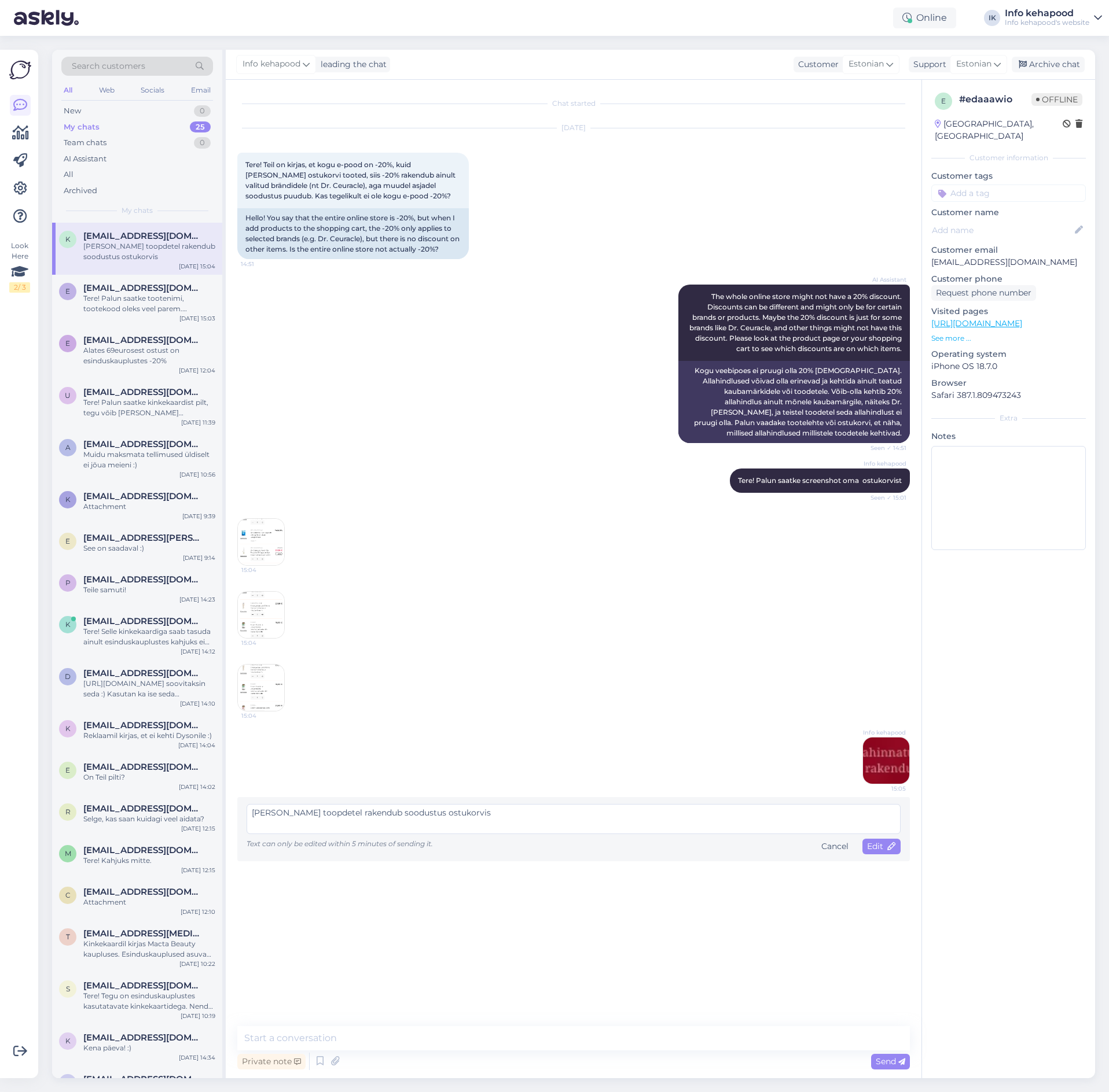
click at [320, 813] on textarea "[PERSON_NAME] toopdetel rakendub soodustus ostukorvis" at bounding box center [574, 819] width 654 height 30
type textarea "[PERSON_NAME] toodetel rakendub soodustus ostukorvis"
click at [874, 850] on span "Edit" at bounding box center [881, 846] width 29 height 11
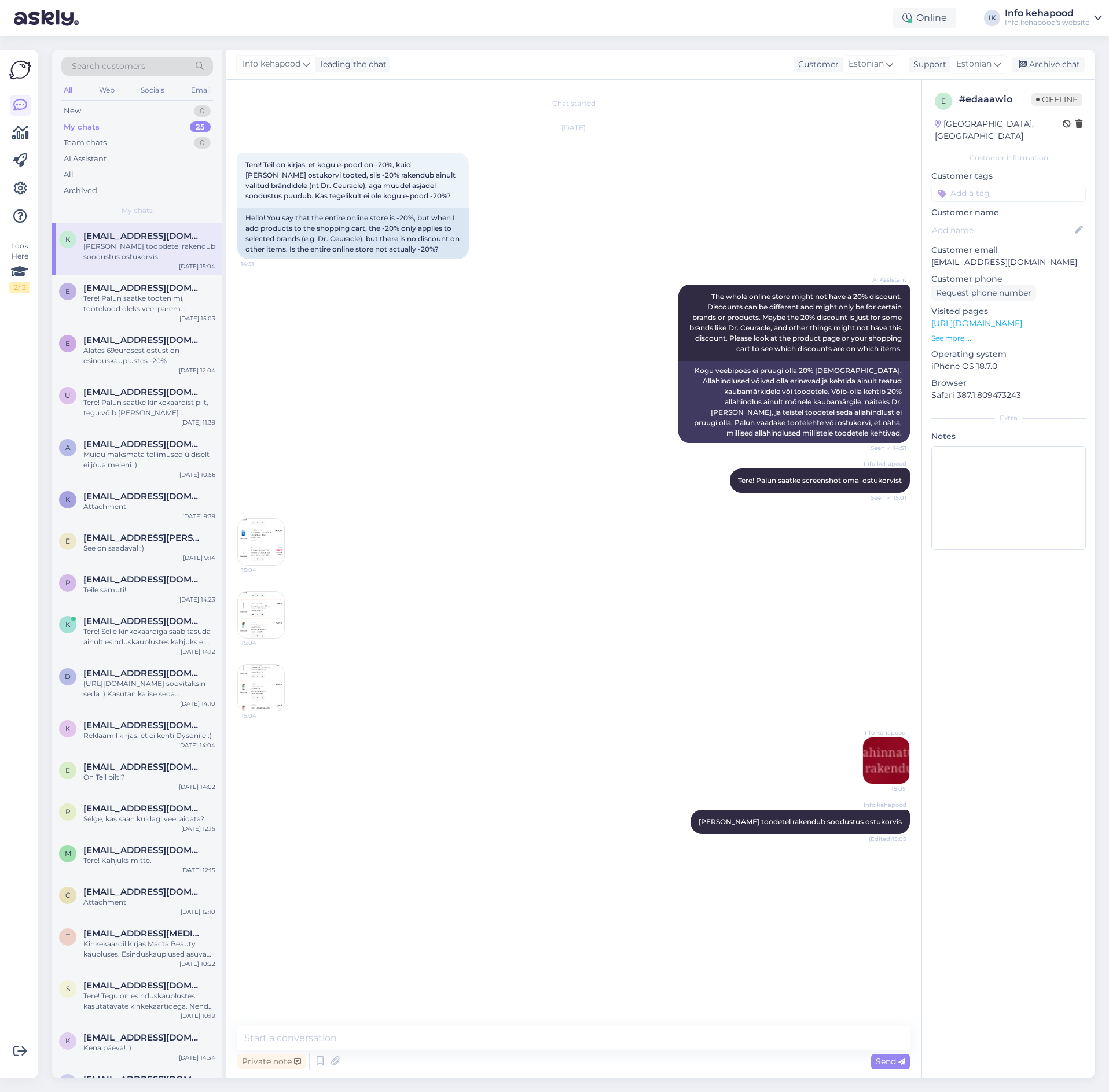
click at [260, 695] on img at bounding box center [262, 688] width 47 height 47
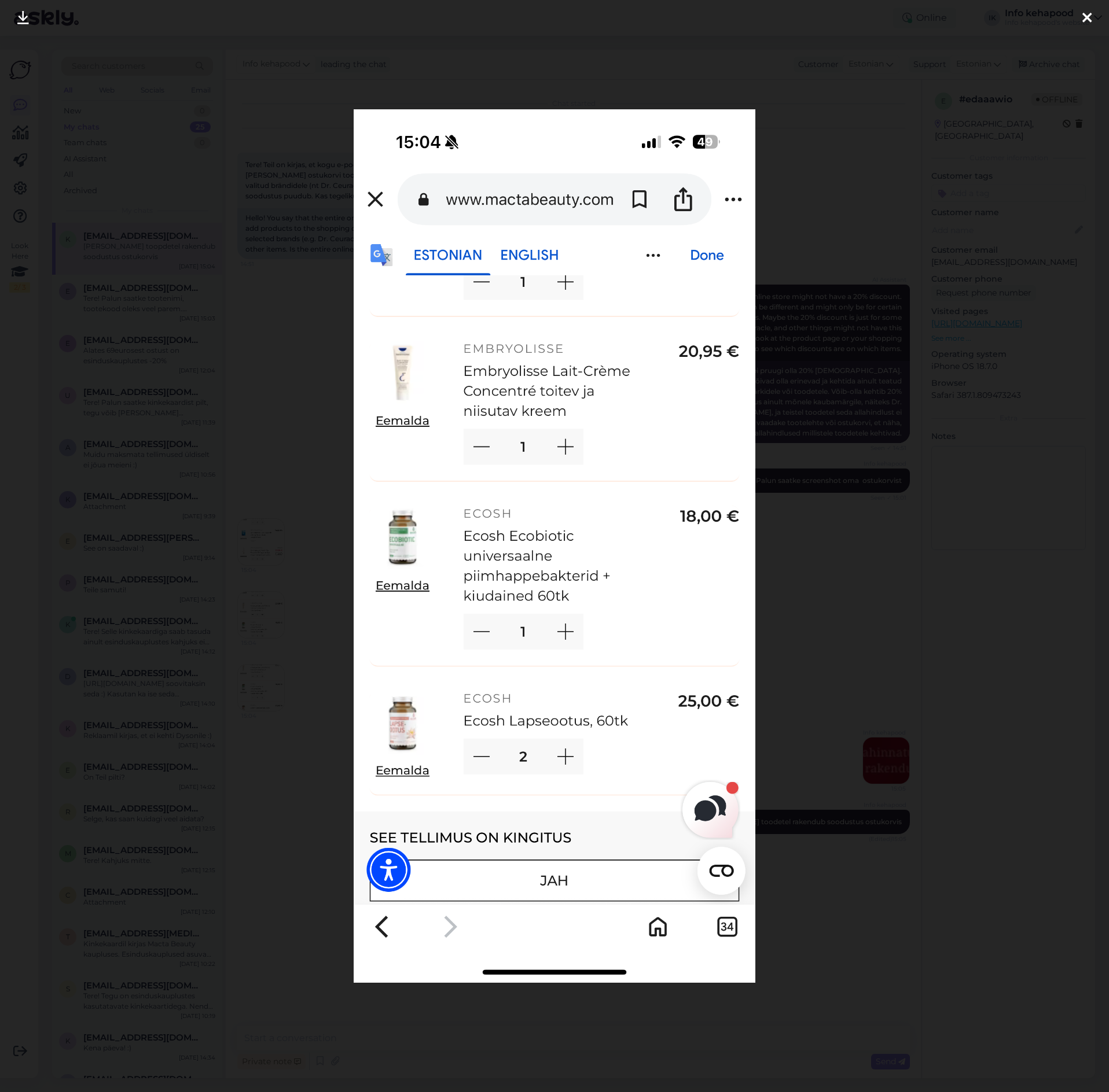
click at [882, 492] on div at bounding box center [554, 546] width 1109 height 1092
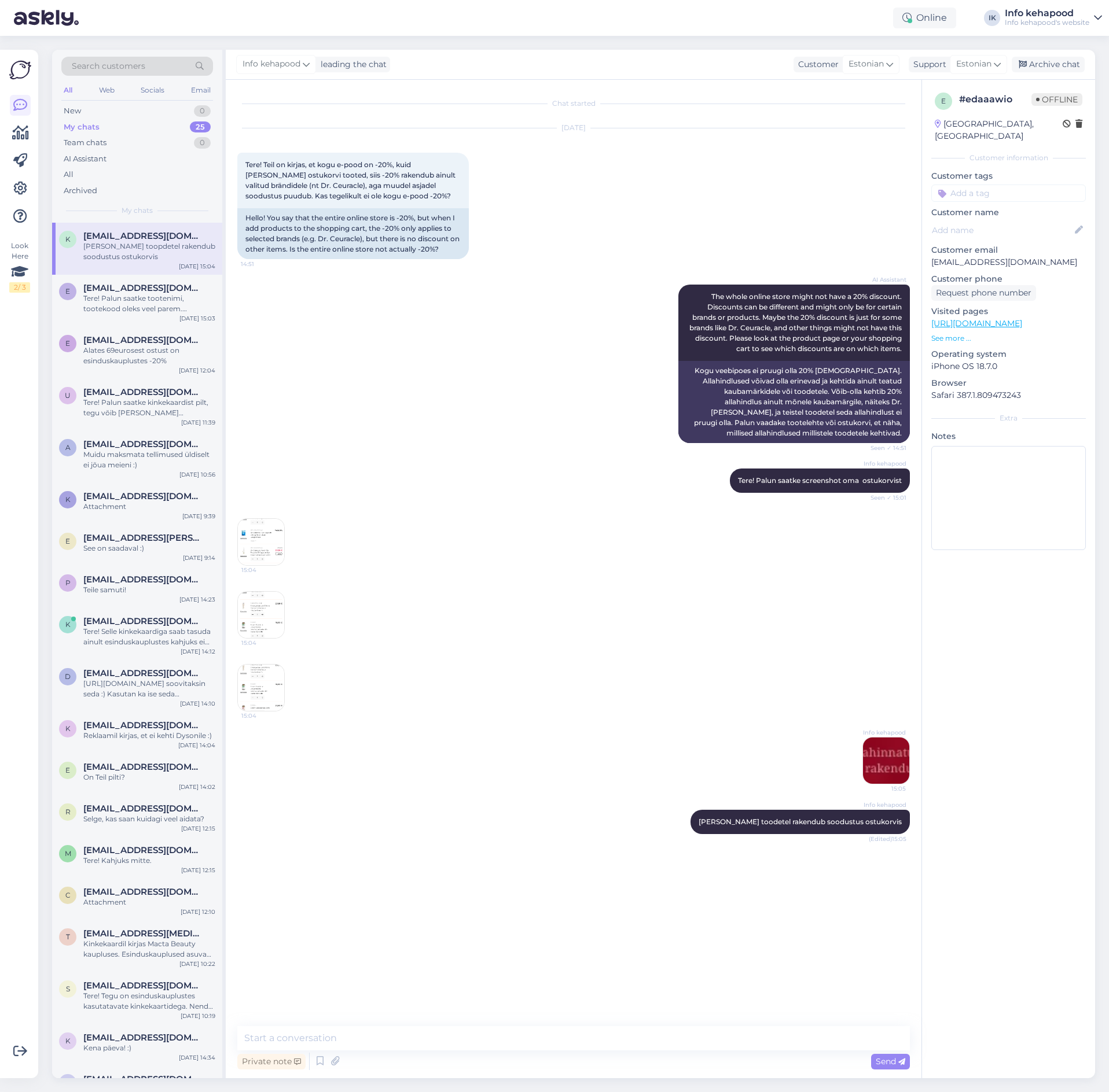
click at [274, 621] on img at bounding box center [262, 616] width 47 height 47
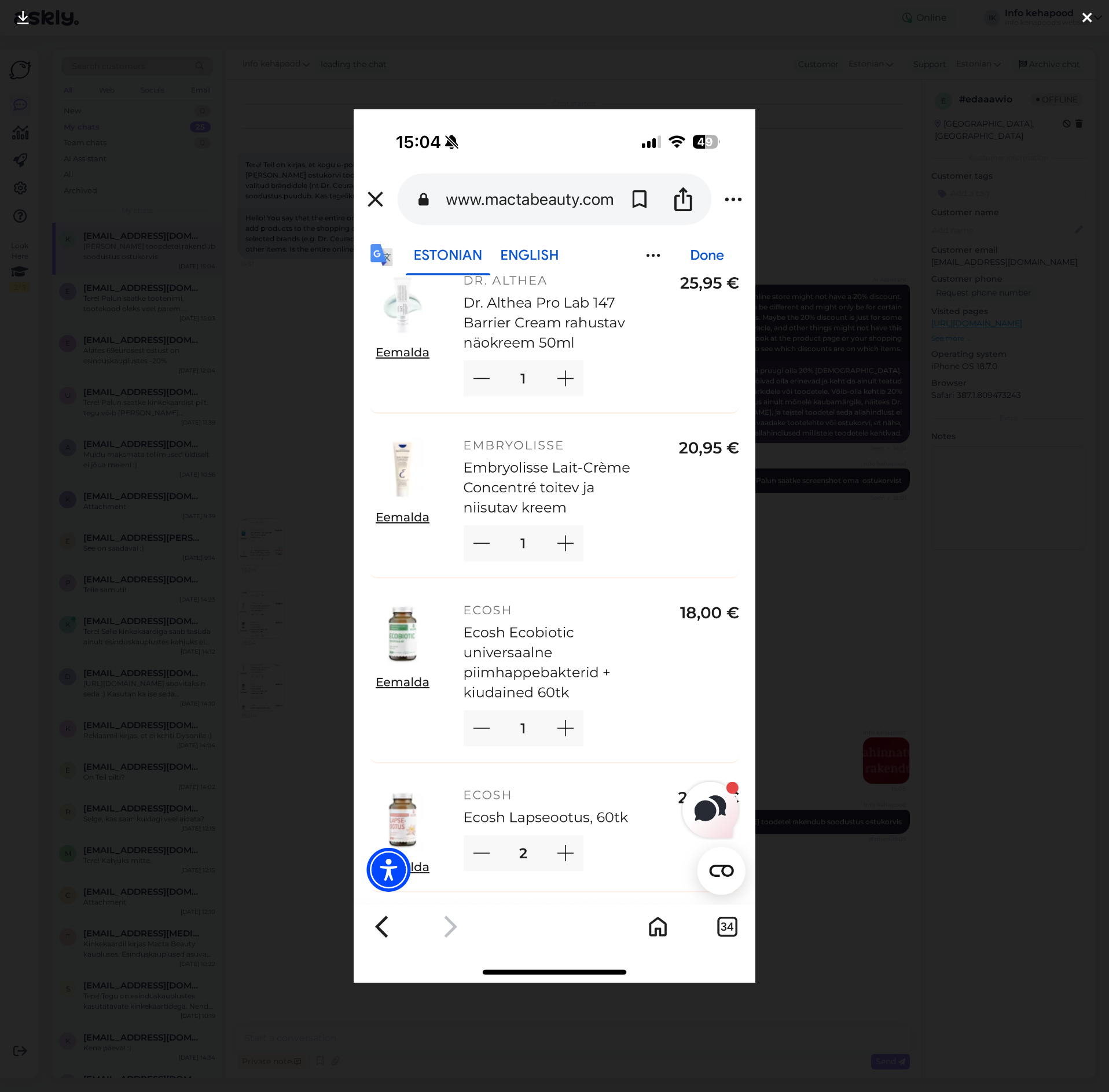
click at [813, 571] on div at bounding box center [554, 546] width 1109 height 1092
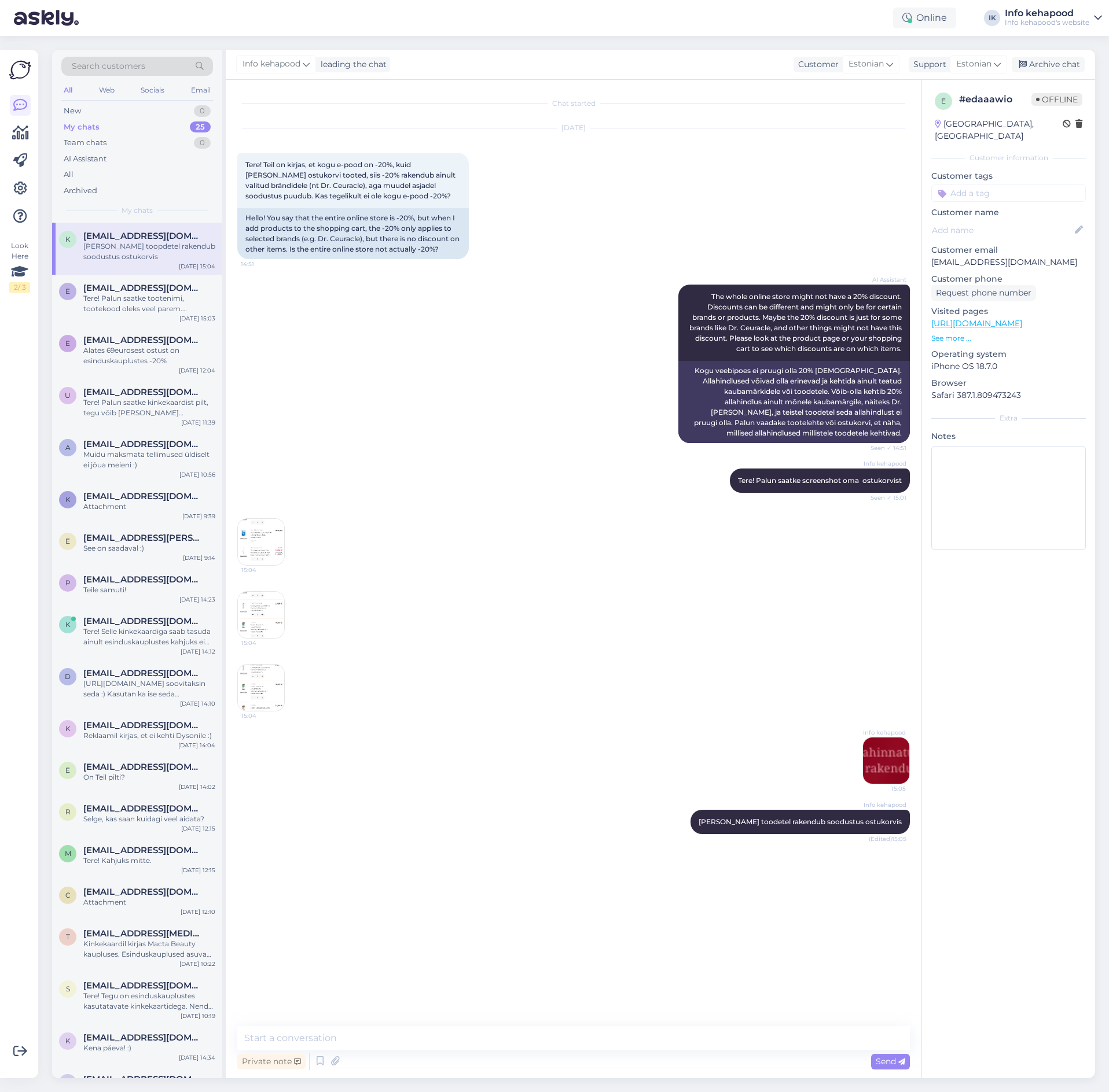
click at [279, 538] on img at bounding box center [262, 543] width 47 height 47
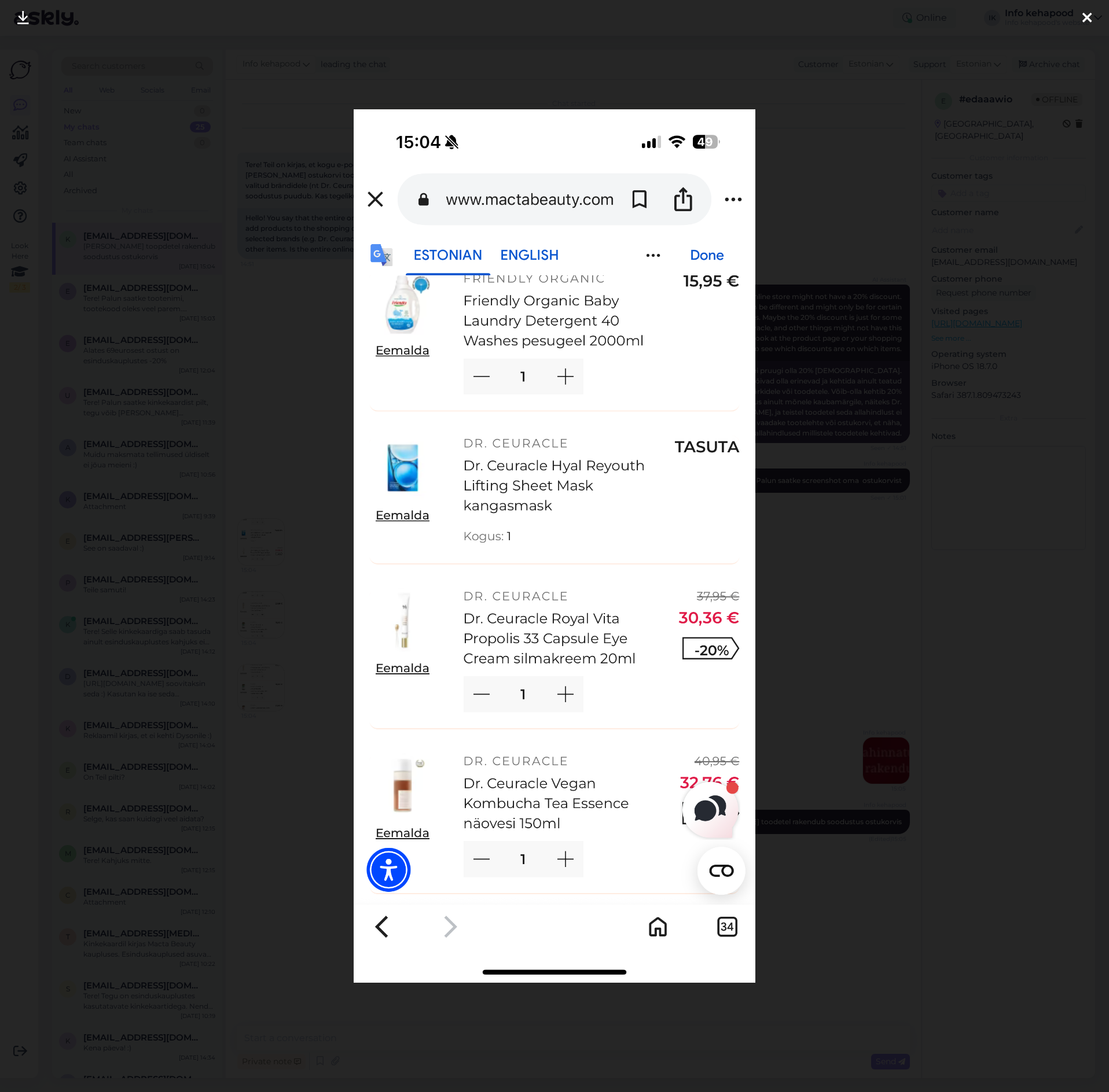
click at [782, 480] on div at bounding box center [554, 546] width 1109 height 1092
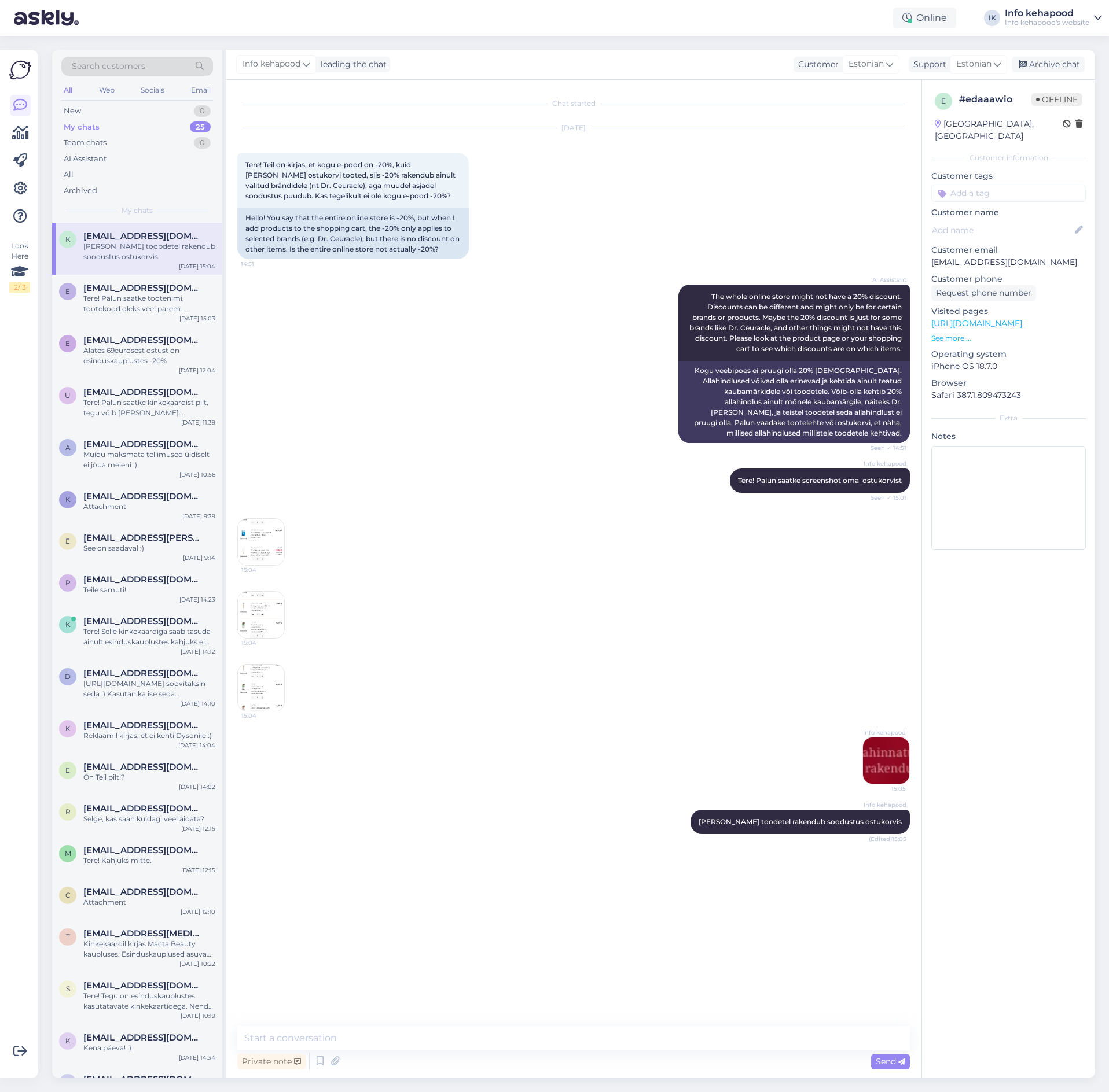
click at [256, 714] on span "15:04" at bounding box center [263, 716] width 44 height 9
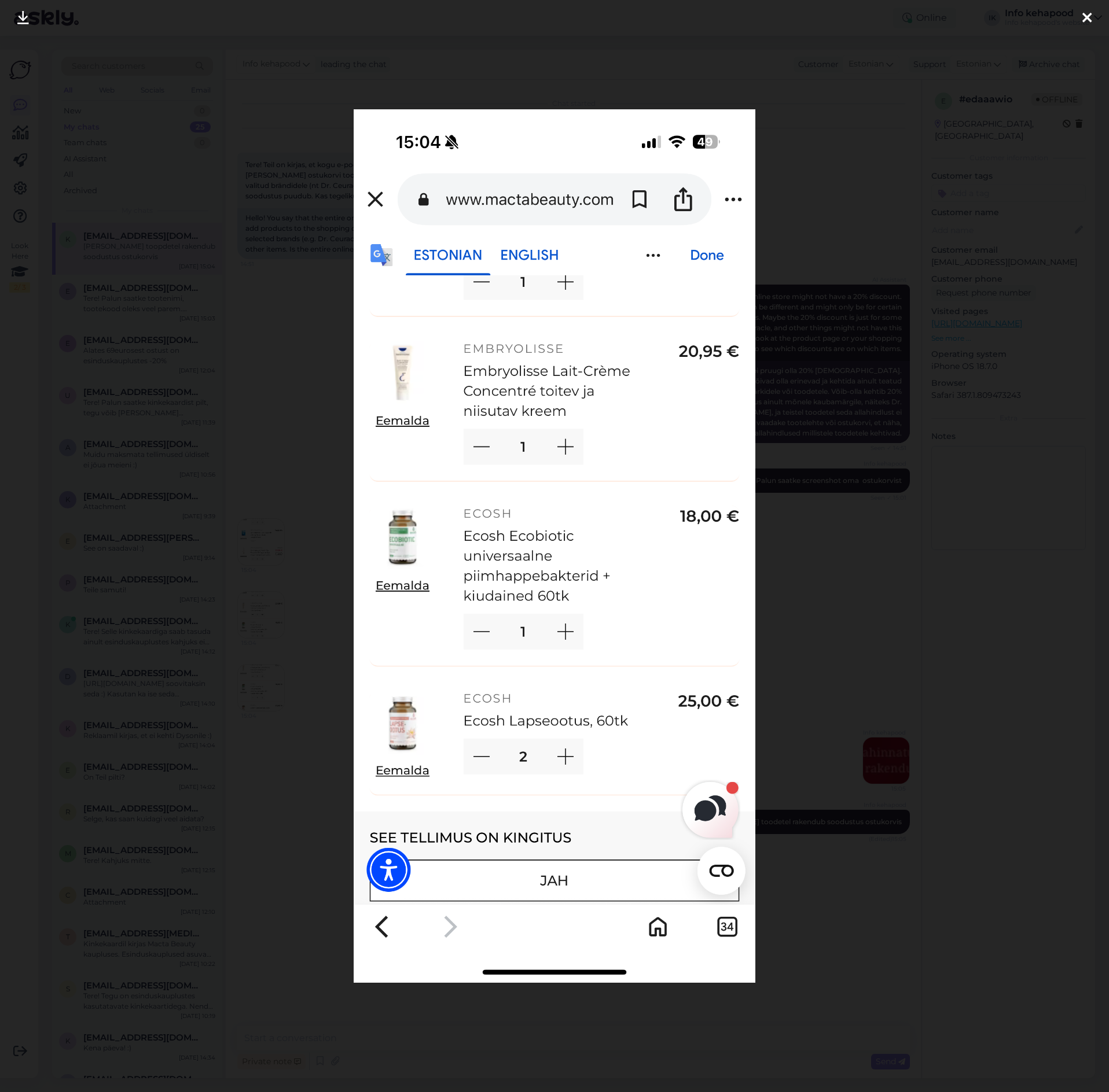
click at [297, 595] on div at bounding box center [554, 546] width 1109 height 1092
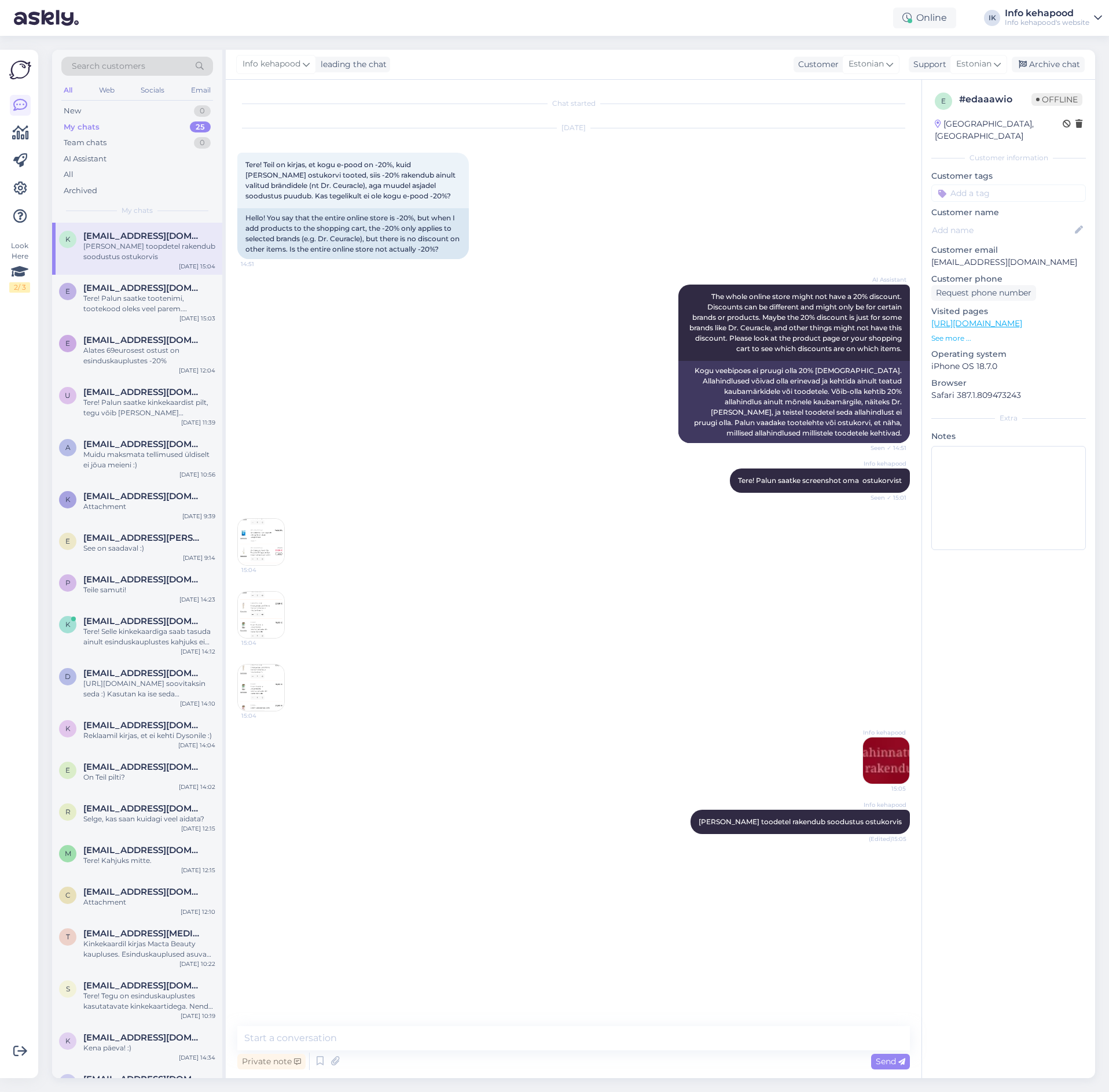
click at [891, 744] on img at bounding box center [886, 761] width 47 height 47
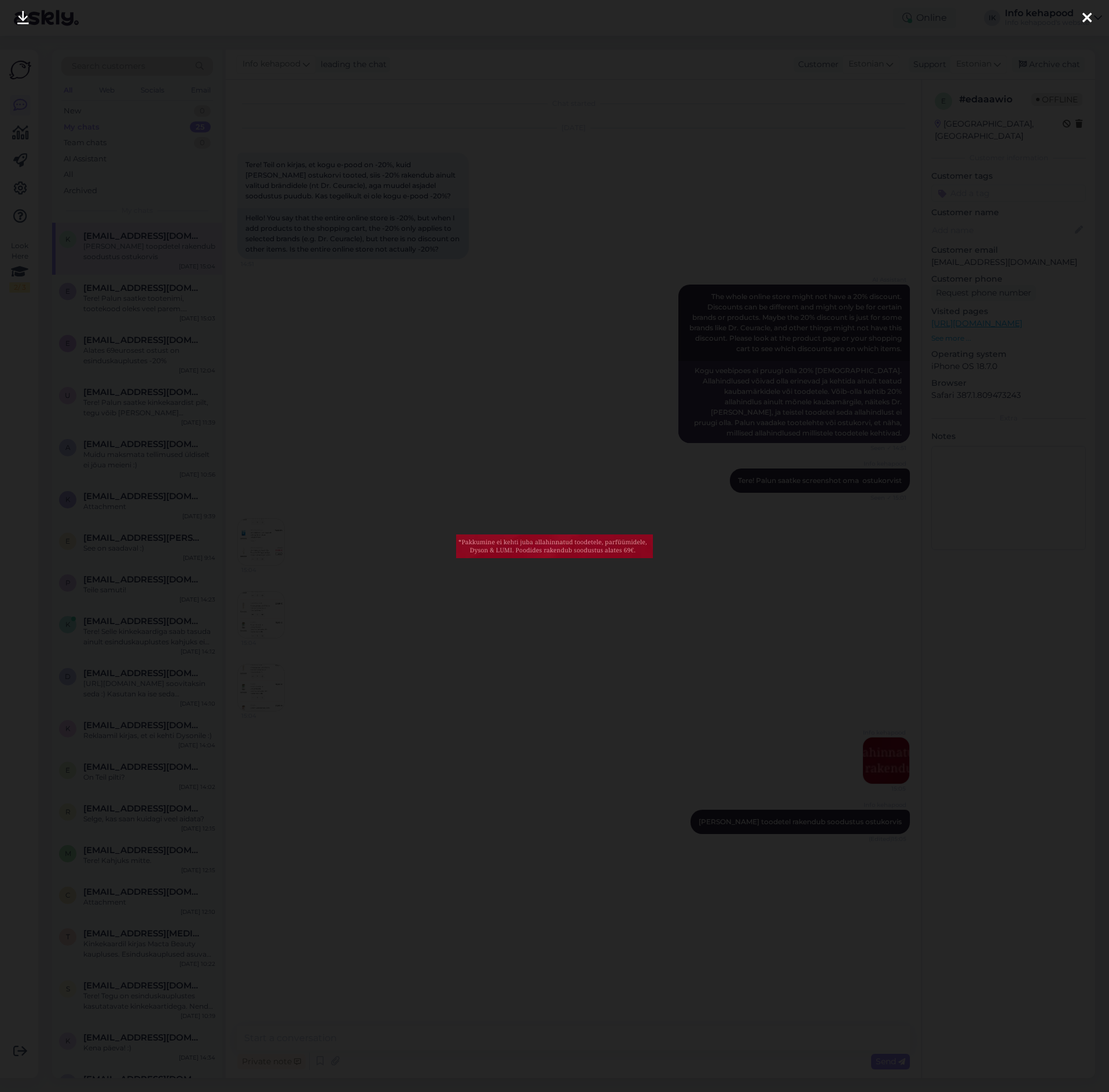
click at [229, 320] on div at bounding box center [554, 546] width 1109 height 1092
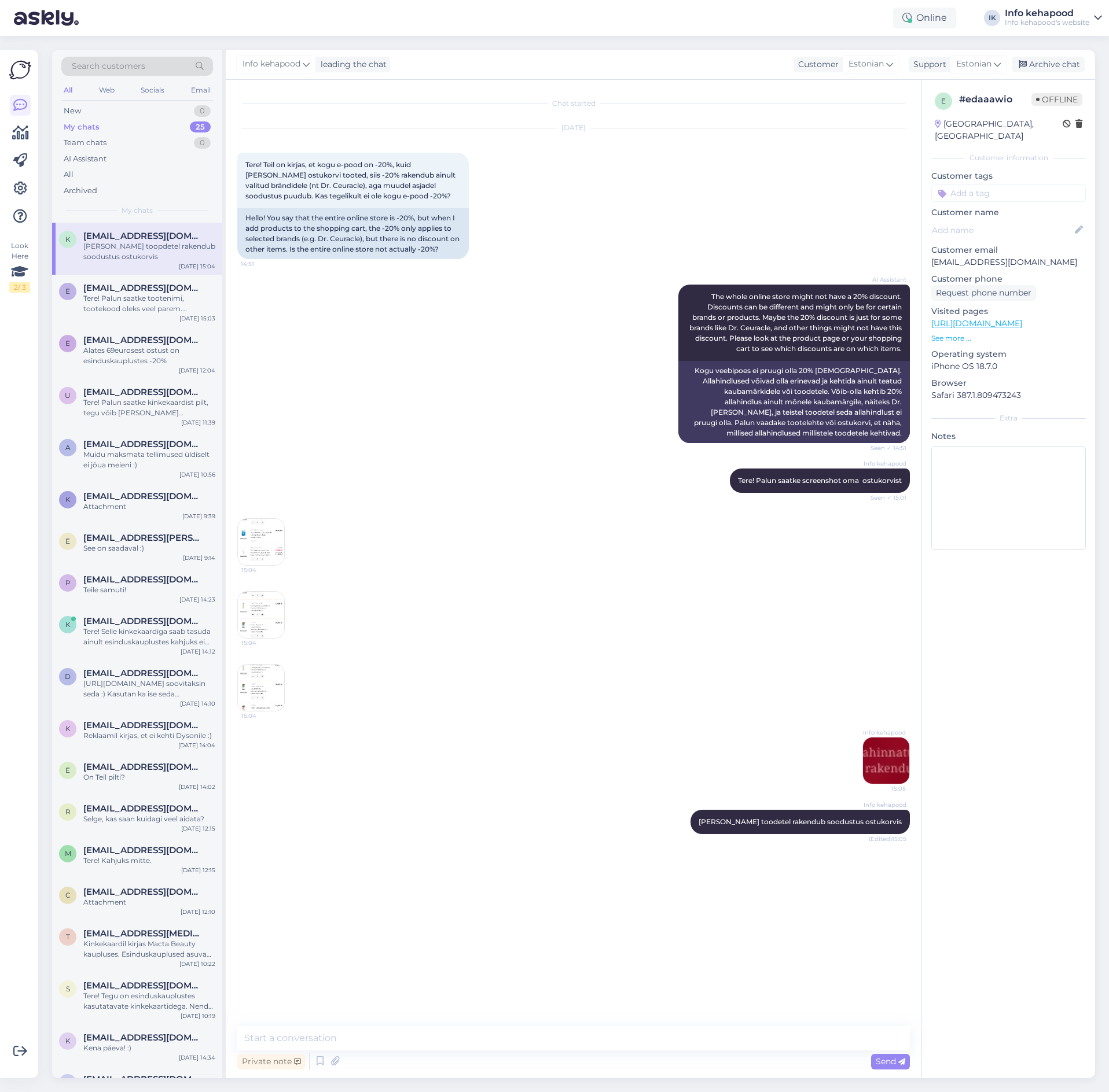
click at [268, 536] on img at bounding box center [262, 543] width 47 height 47
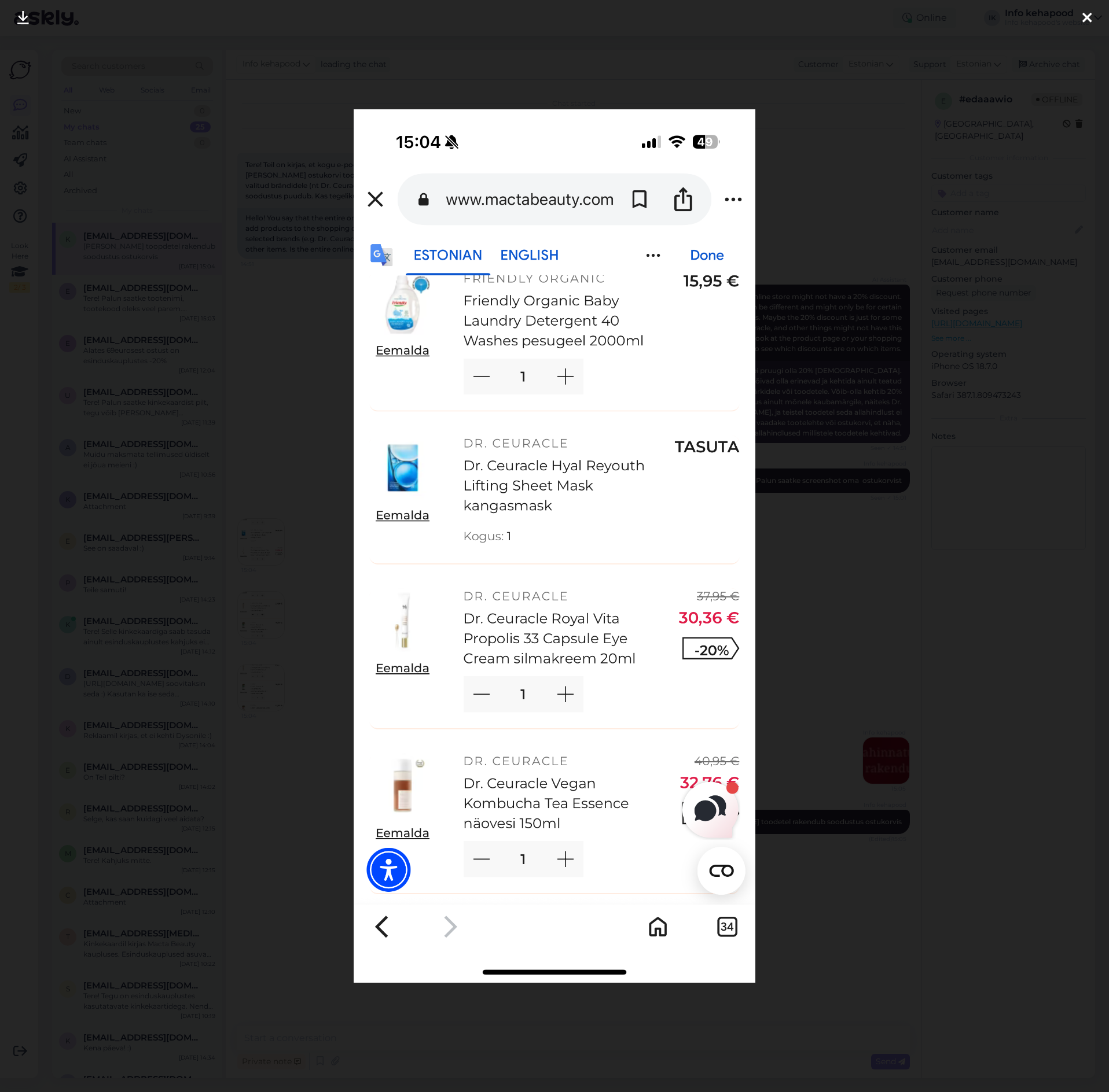
click at [246, 450] on div at bounding box center [554, 546] width 1109 height 1092
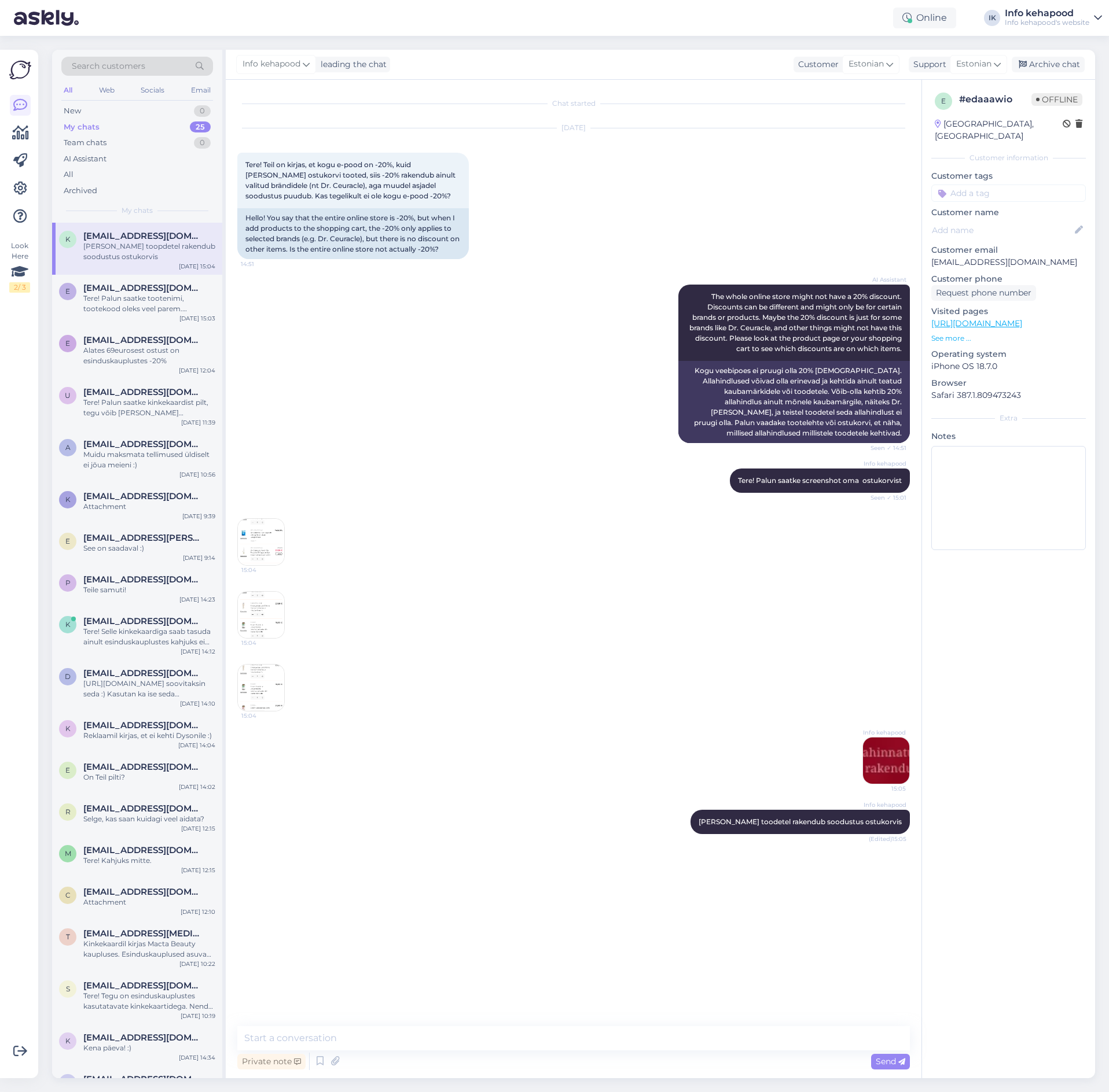
click at [245, 631] on img at bounding box center [262, 616] width 47 height 47
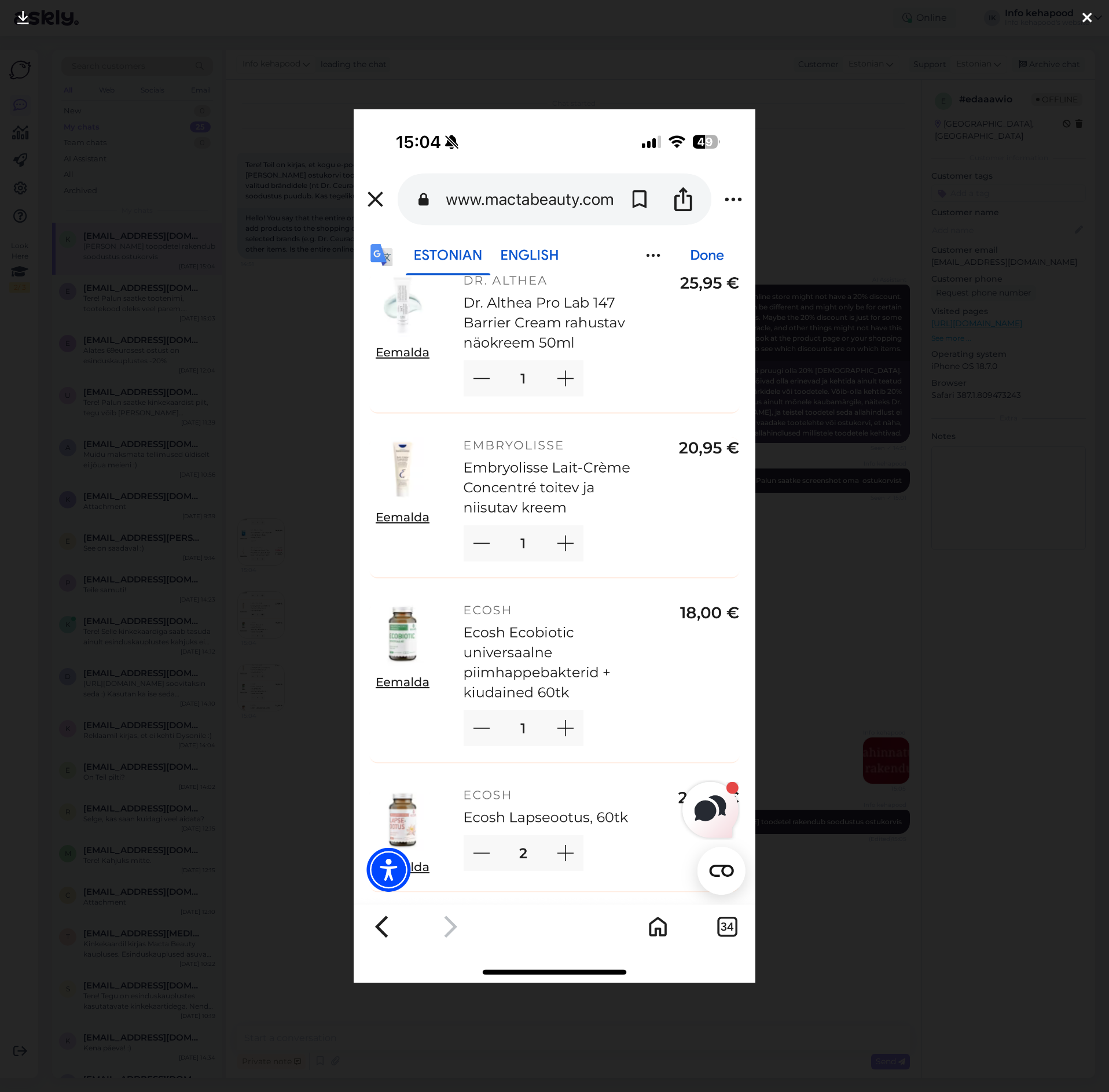
click at [815, 488] on div at bounding box center [554, 546] width 1109 height 1092
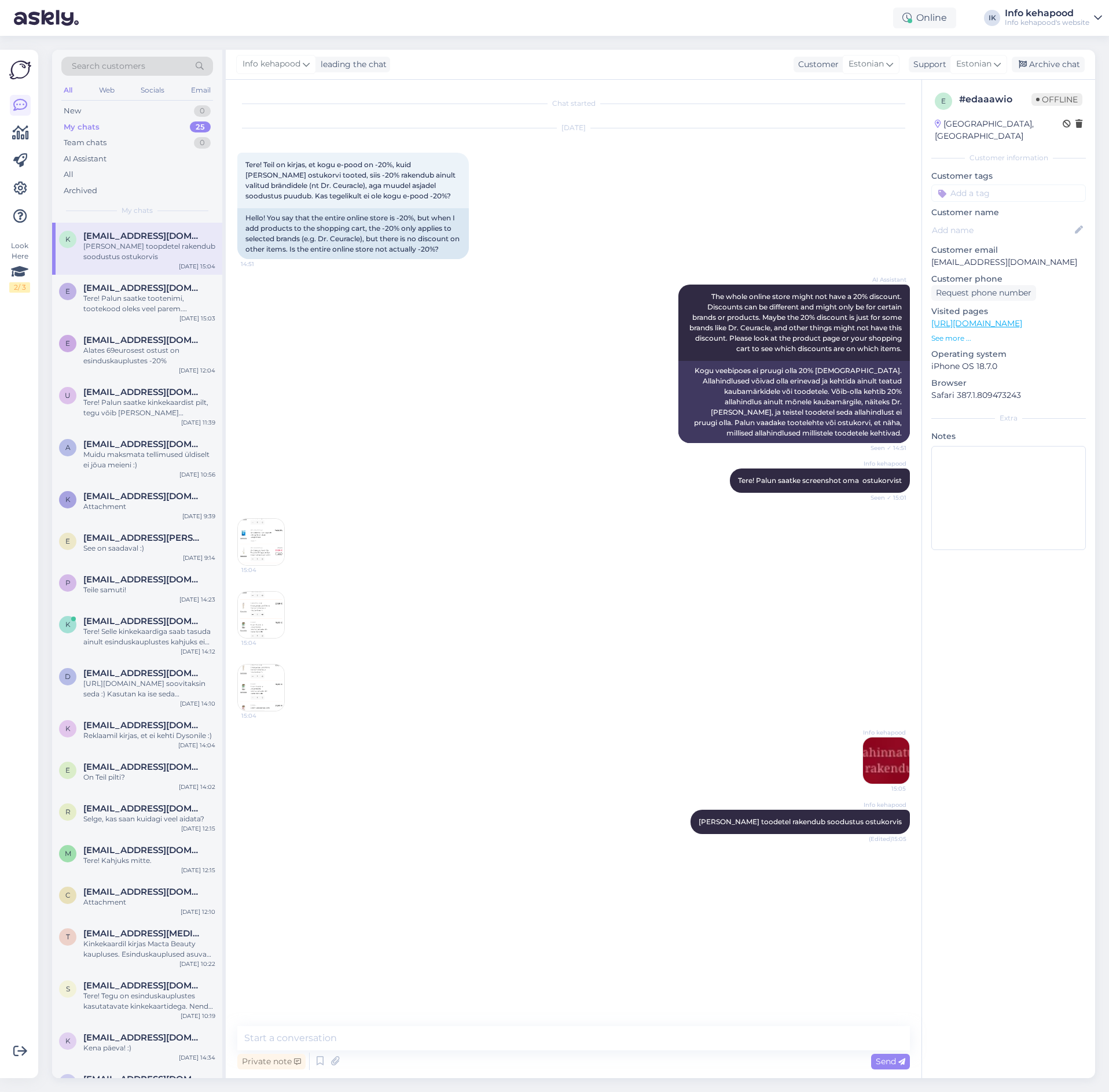
click at [267, 704] on img at bounding box center [262, 688] width 47 height 47
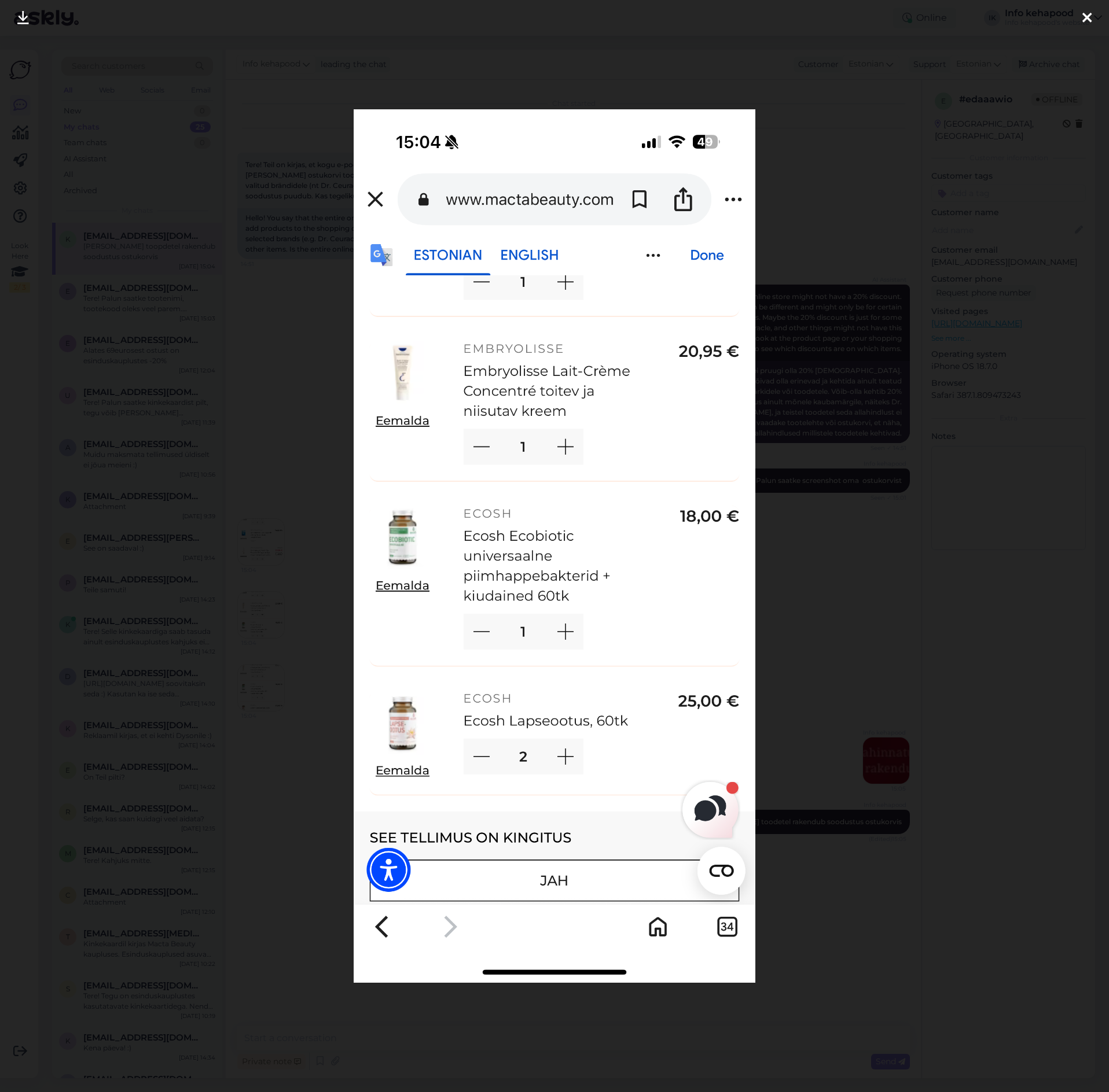
click at [858, 470] on div at bounding box center [554, 546] width 1109 height 1092
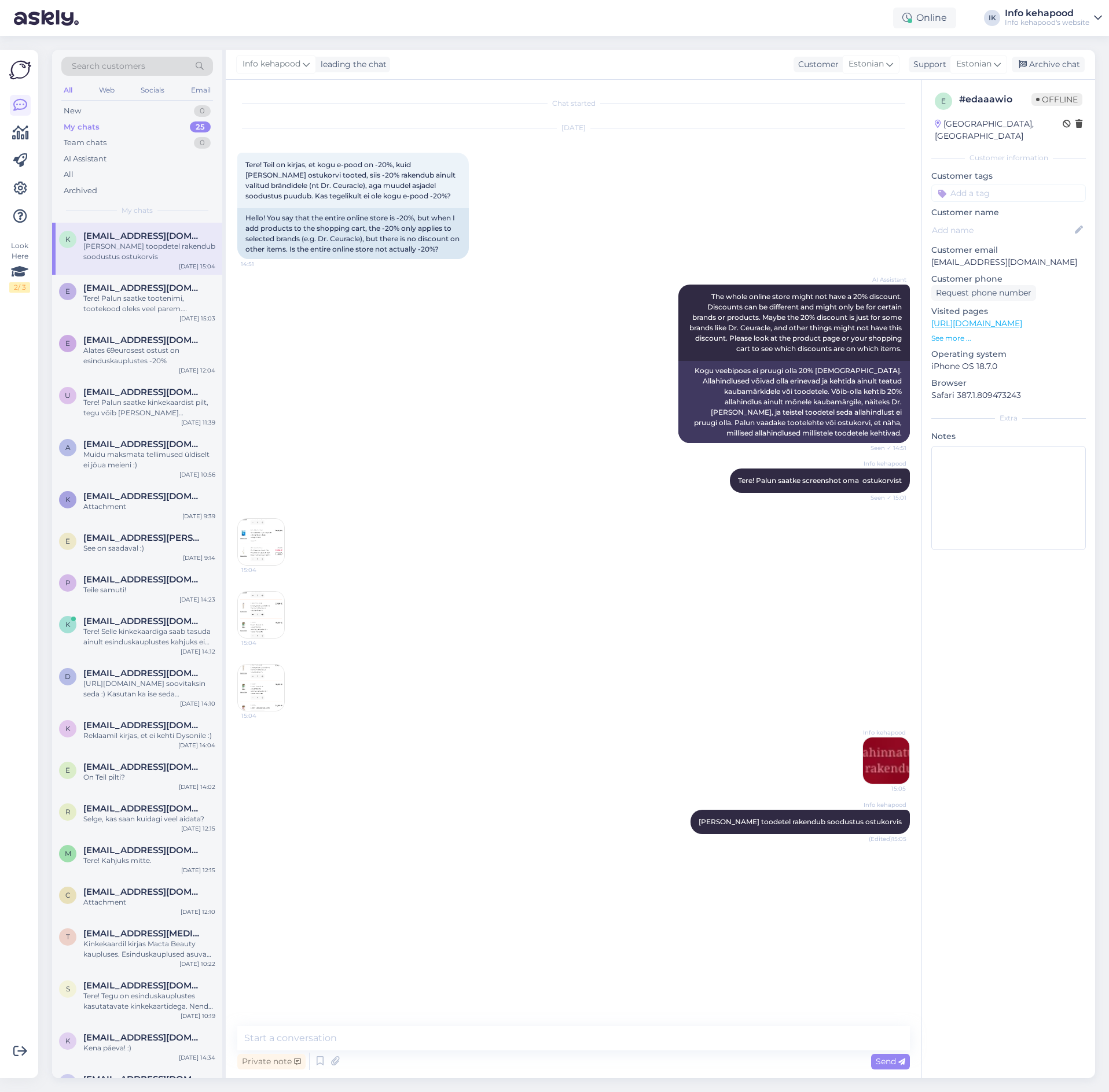
click at [884, 761] on img at bounding box center [886, 761] width 47 height 47
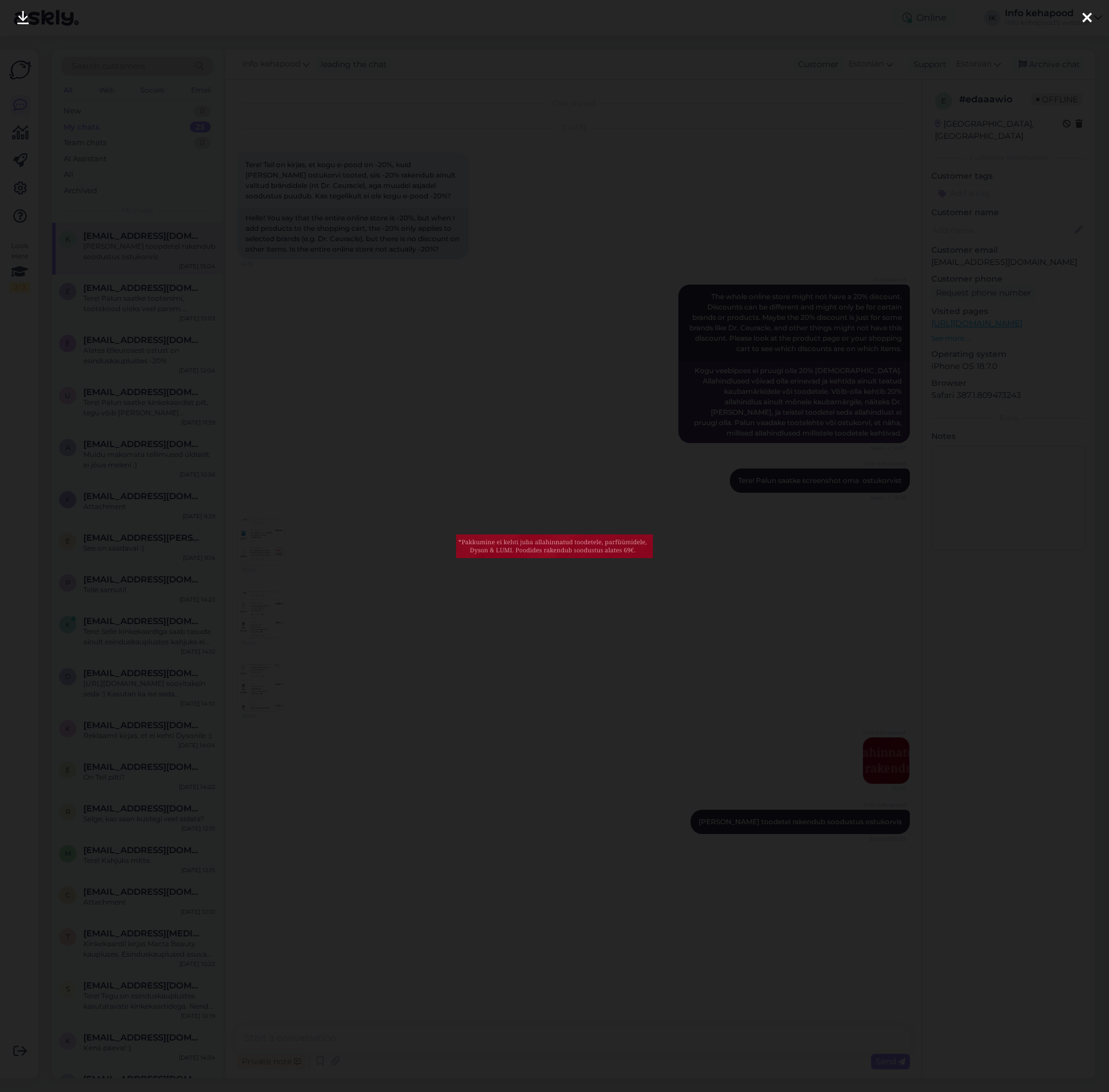
click at [537, 363] on div at bounding box center [554, 546] width 1109 height 1092
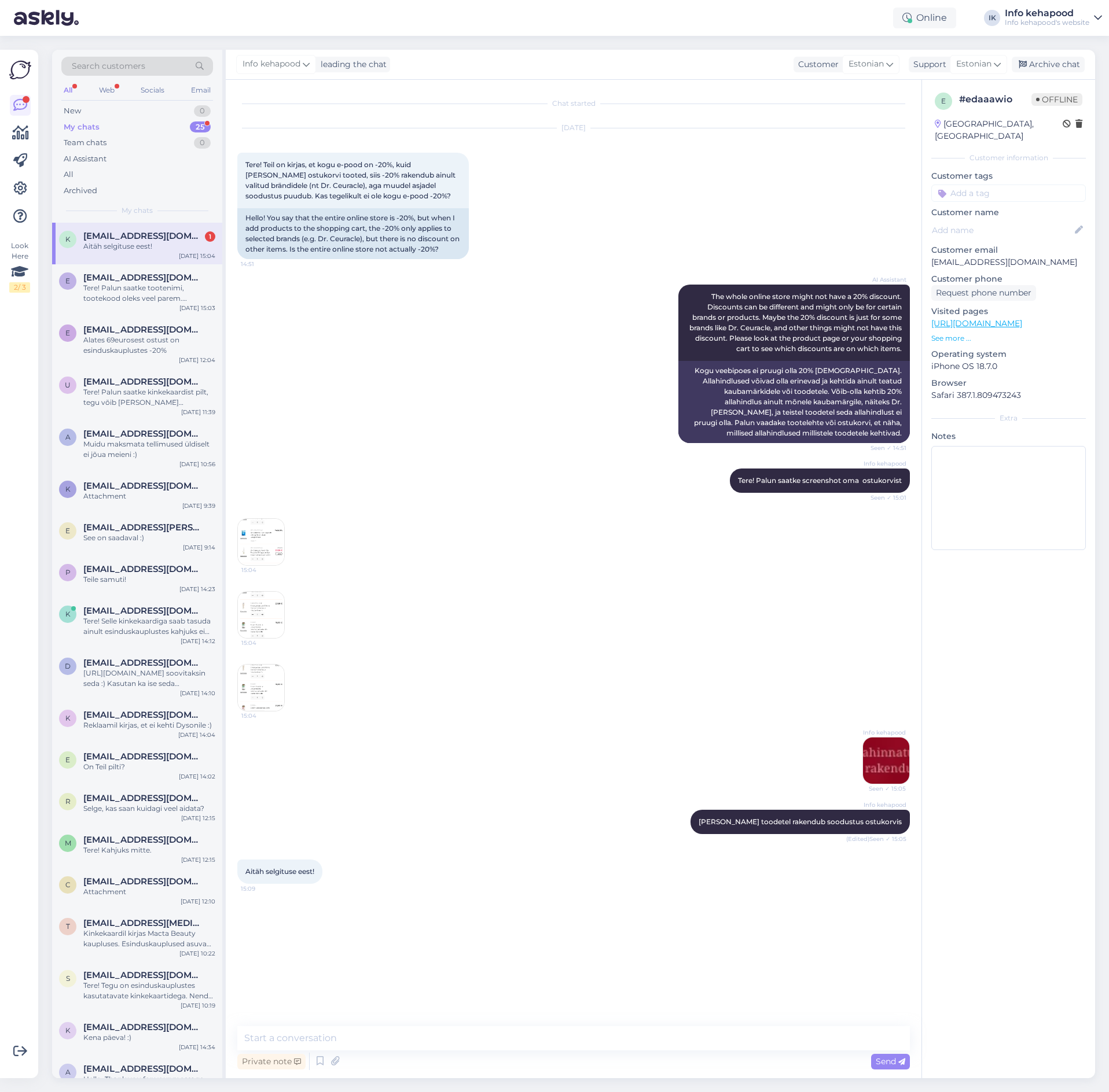
click at [150, 257] on div "k [EMAIL_ADDRESS][DOMAIN_NAME] 1 Aitäh selgituse eest! [DATE] 15:04" at bounding box center [137, 243] width 170 height 42
click at [143, 126] on div "My chats 25" at bounding box center [137, 127] width 152 height 17
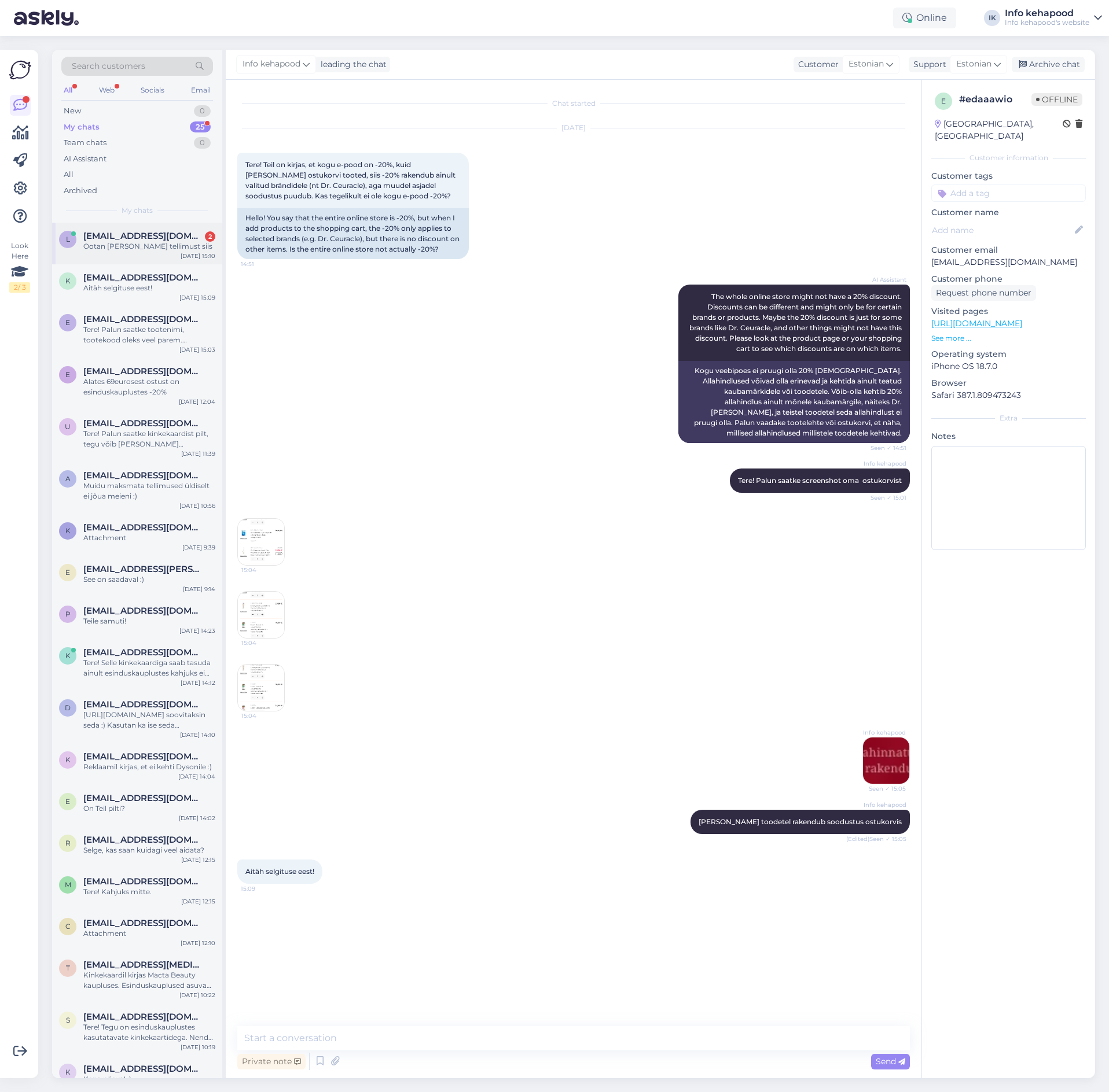
click at [144, 256] on div "l [EMAIL_ADDRESS][DOMAIN_NAME] 2 Ootan [PERSON_NAME] tellimust siis [DATE] 15:10" at bounding box center [137, 243] width 170 height 42
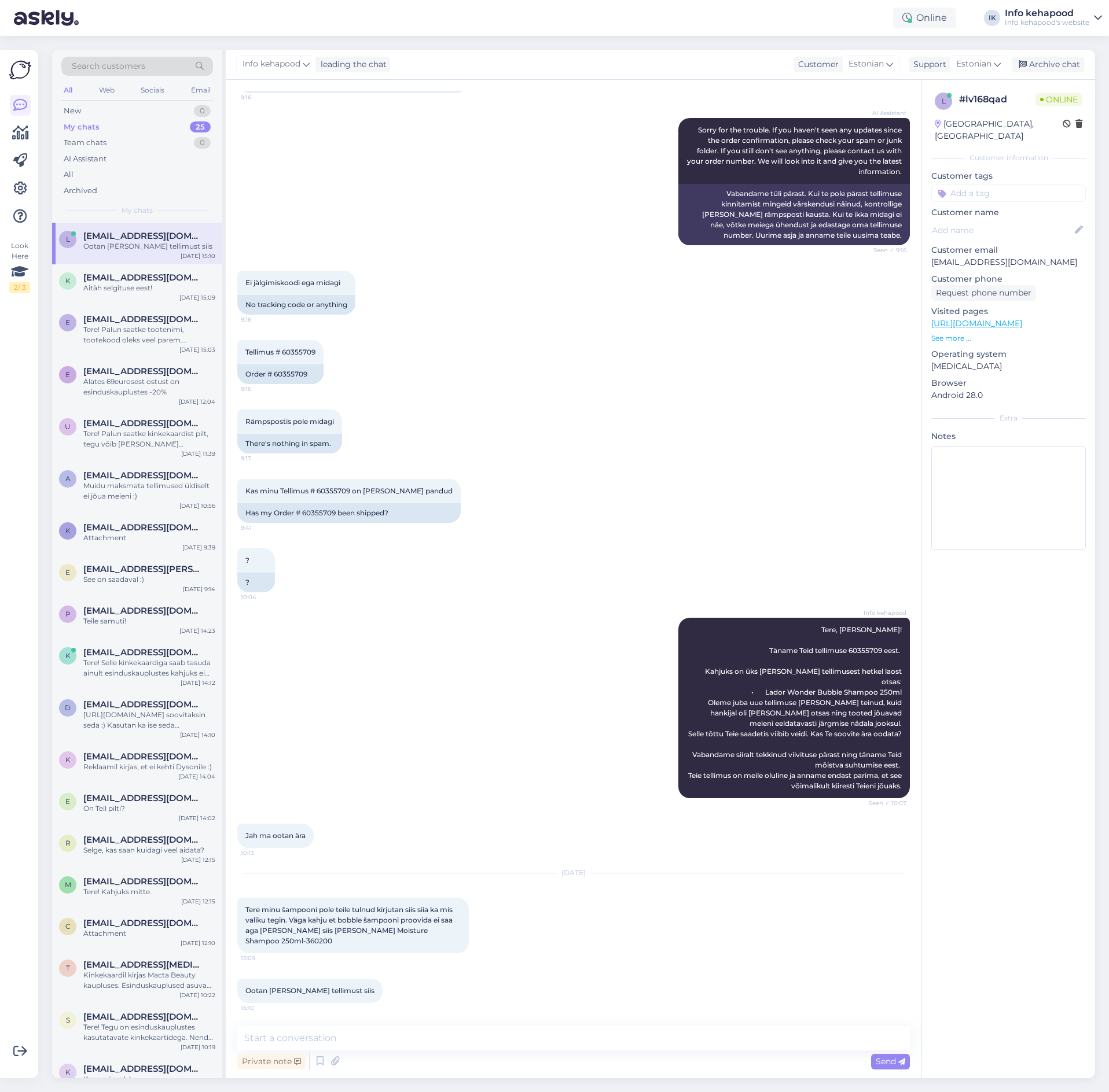
click at [461, 258] on div "Ei jälgimiskoodi ega midagi 9:16 No tracking code or anything" at bounding box center [573, 292] width 672 height 69
click at [287, 348] on span "Tellimus # 60355709" at bounding box center [280, 352] width 70 height 9
drag, startPoint x: 282, startPoint y: 343, endPoint x: 343, endPoint y: 349, distance: 61.3
click at [343, 349] on div "Tellimus # 60355709 9:16 Order # 60355709" at bounding box center [573, 362] width 672 height 69
copy span "60355709"
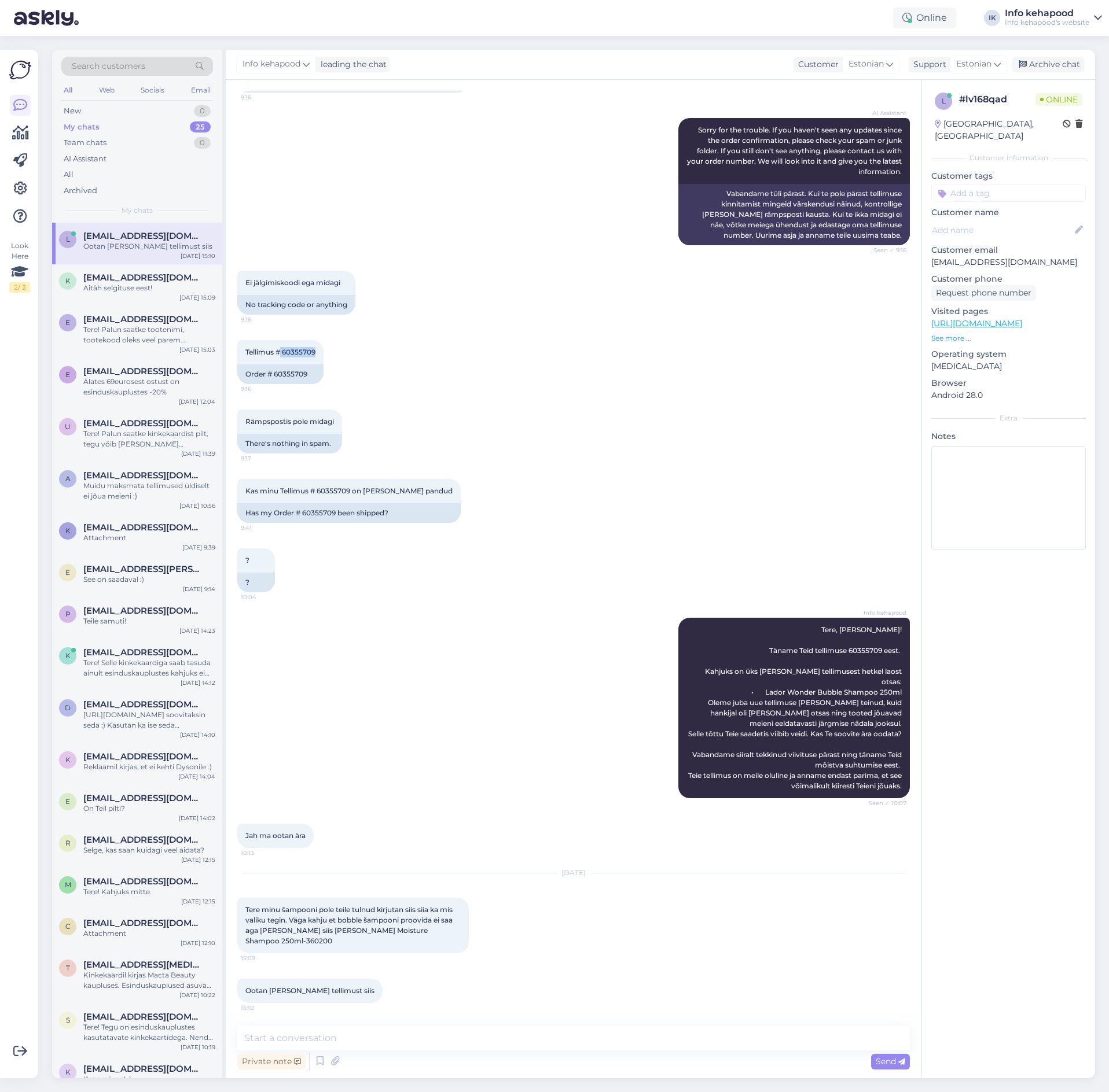
click at [802, 354] on div "Tellimus # 60355709 9:16 Order # 60355709" at bounding box center [573, 362] width 672 height 69
